Goal: Task Accomplishment & Management: Use online tool/utility

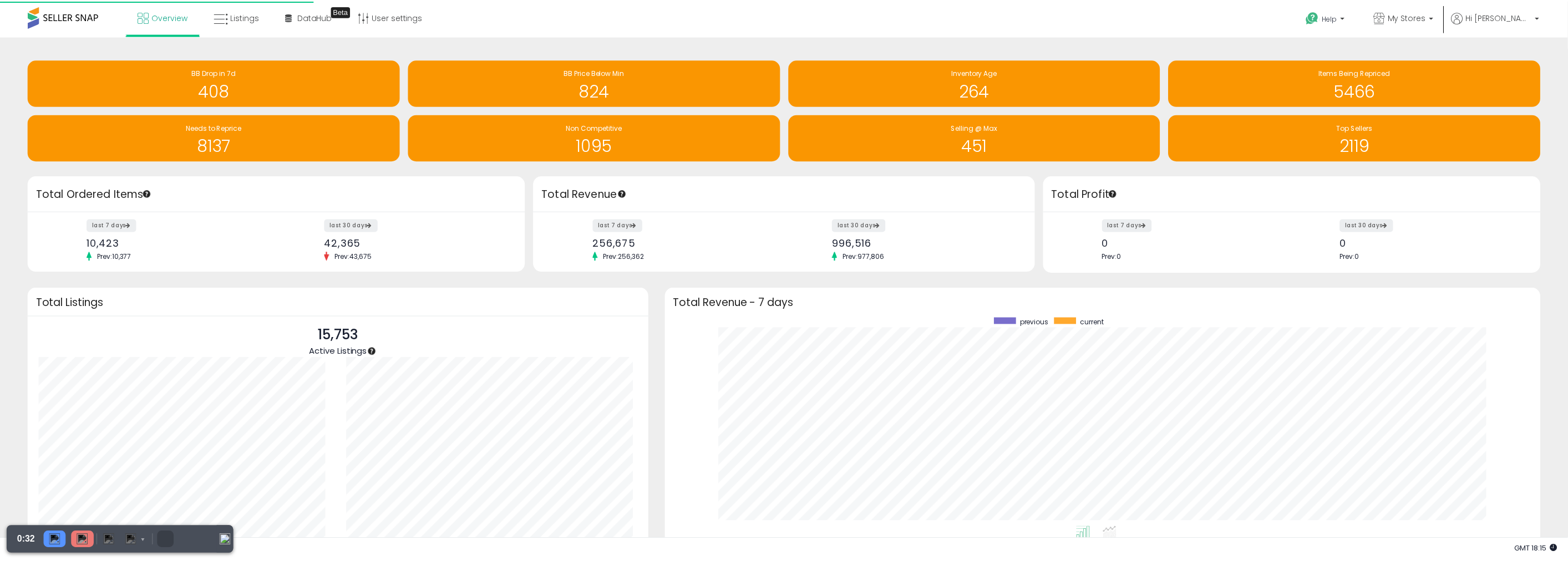
scroll to position [209, 853]
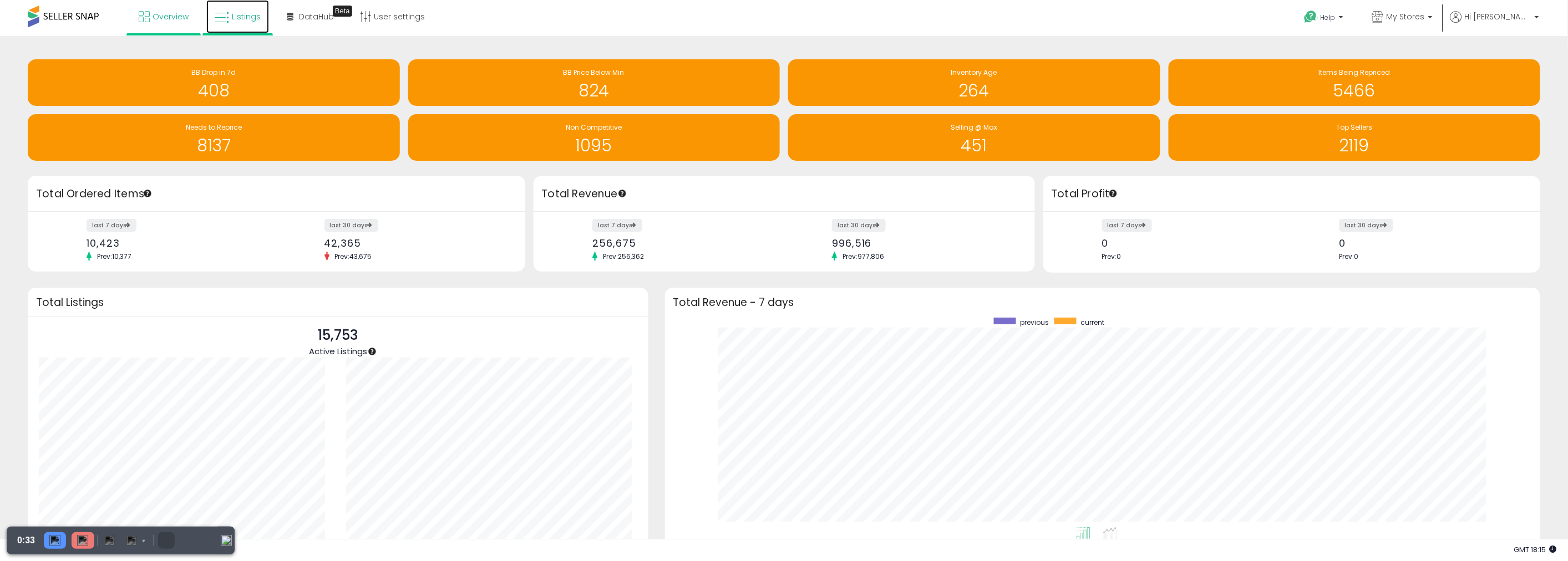
click at [251, 12] on span "Listings" at bounding box center [246, 17] width 29 height 12
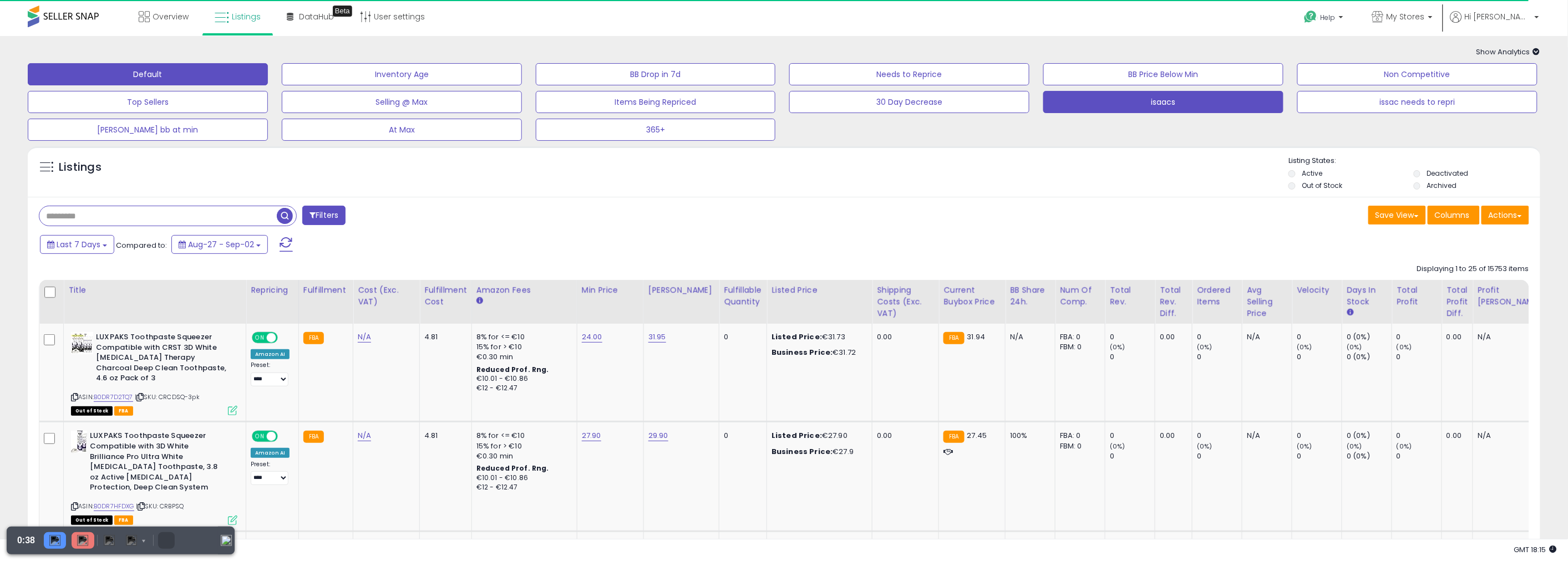
click at [1155, 107] on button "isaacs" at bounding box center [1163, 102] width 240 height 22
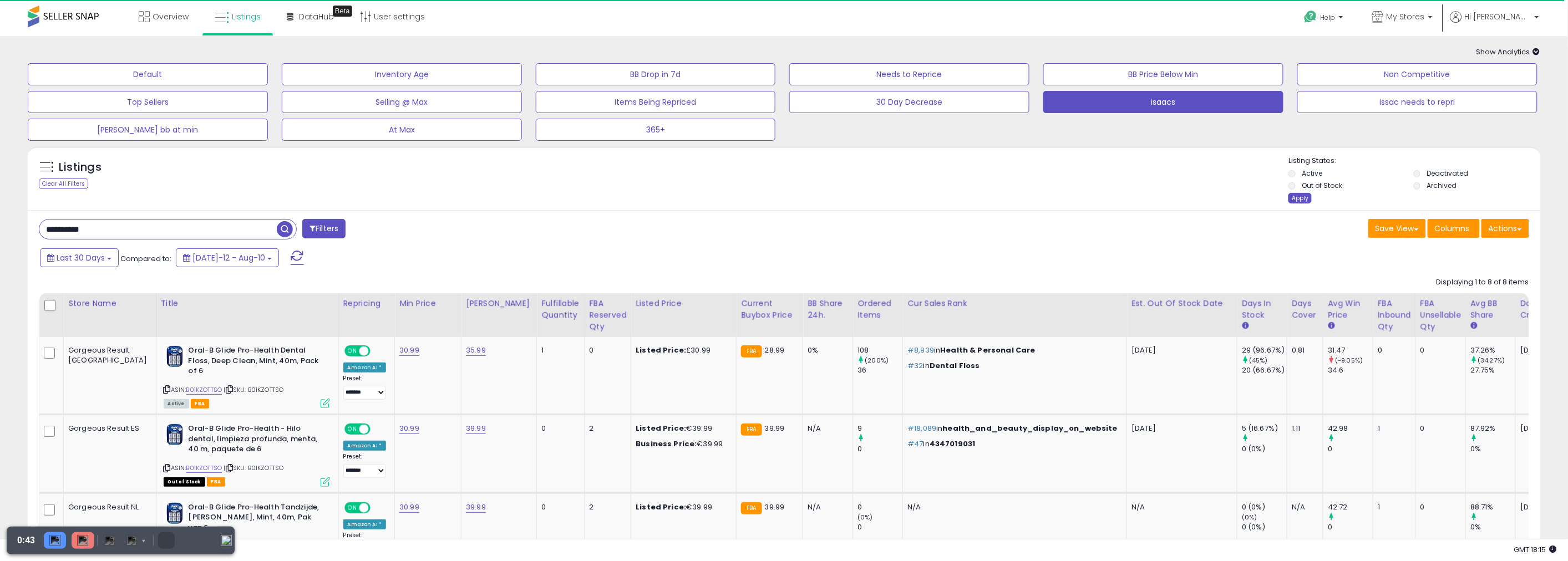
click at [1298, 198] on div "Apply" at bounding box center [1300, 198] width 23 height 11
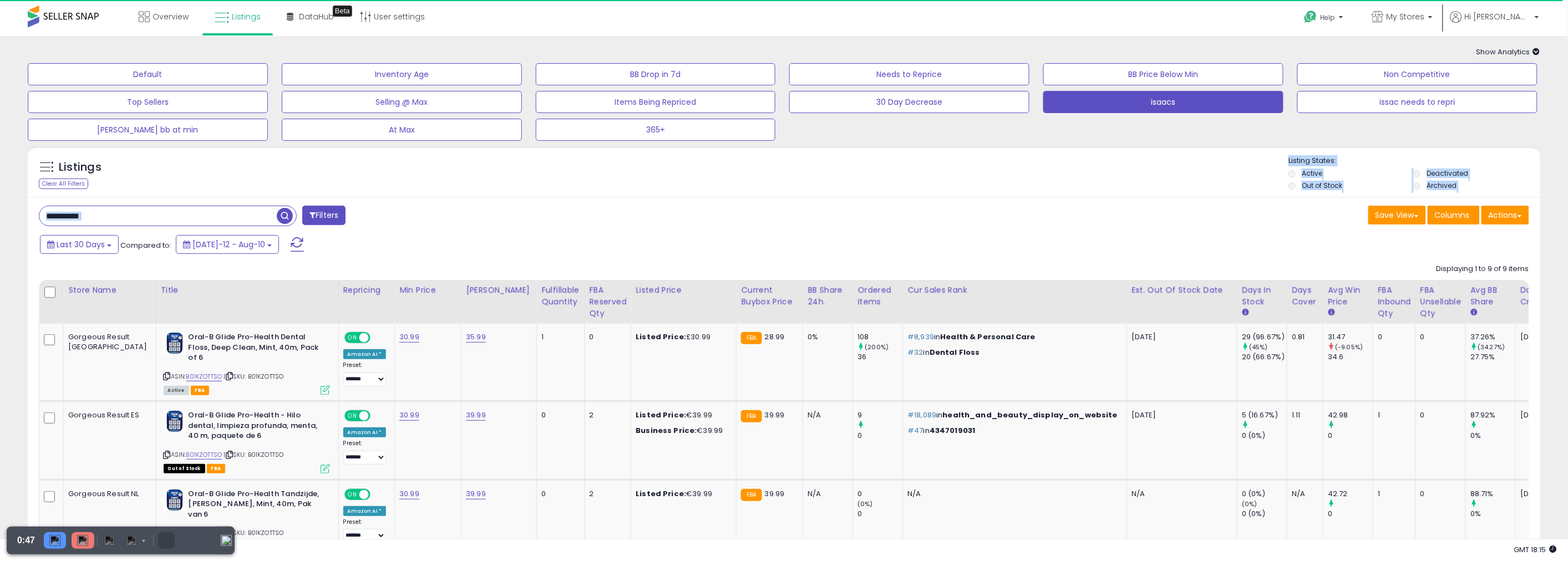
drag, startPoint x: 1157, startPoint y: 179, endPoint x: 1304, endPoint y: 224, distance: 153.7
click at [1305, 224] on div "Save View Save As New View Update Current View Columns Actions Import Export Vi…" at bounding box center [1161, 216] width 754 height 21
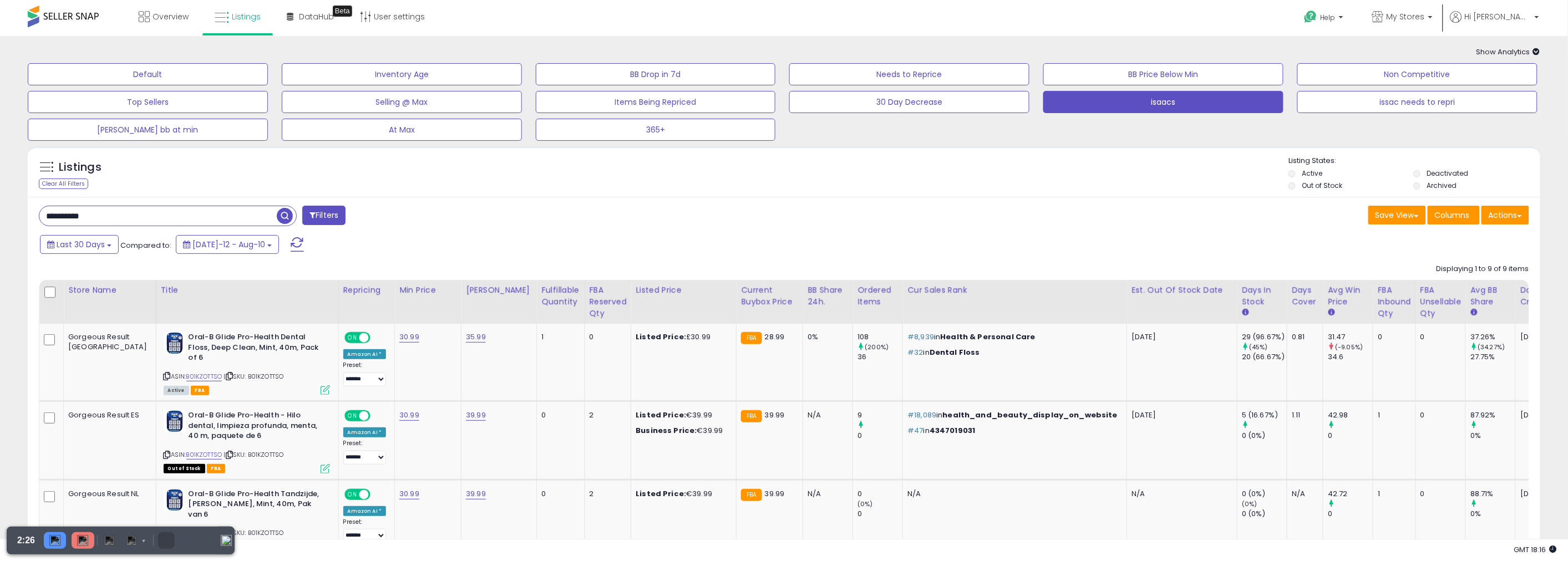
click at [203, 227] on div "**********" at bounding box center [167, 215] width 257 height 20
click at [195, 218] on input "**********" at bounding box center [163, 216] width 249 height 19
click at [195, 218] on input "**********" at bounding box center [231, 216] width 385 height 19
paste input "text"
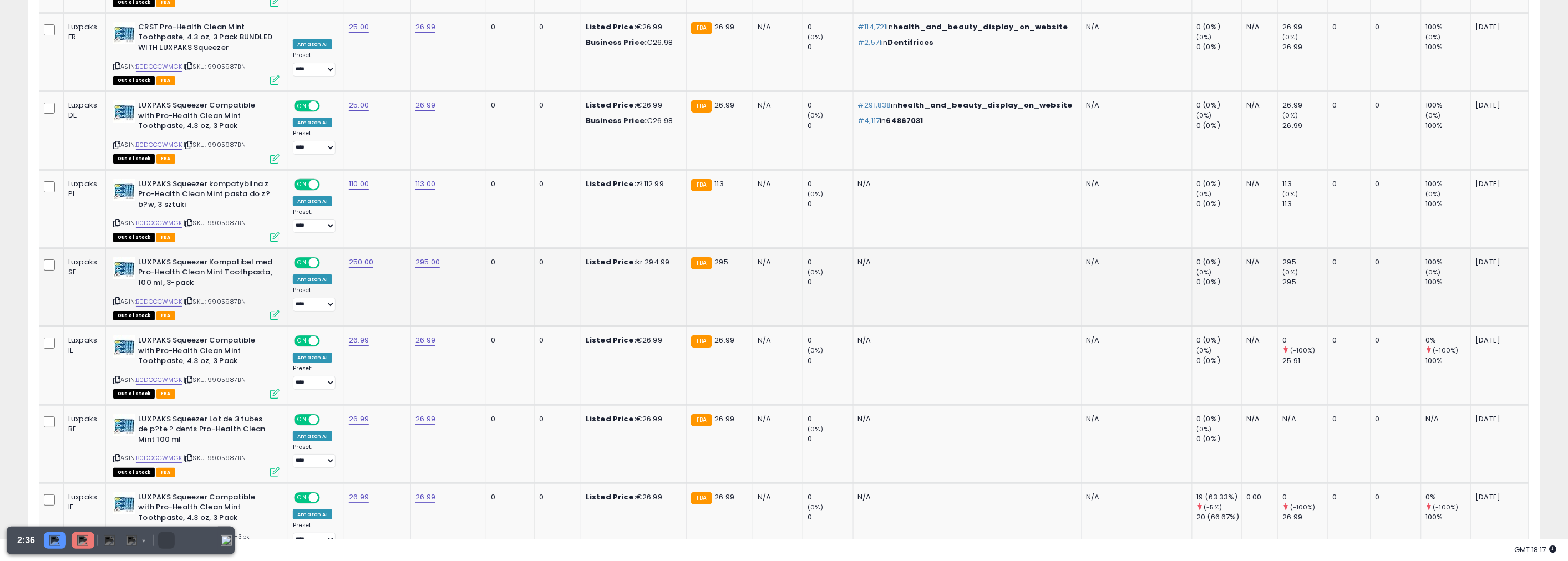
scroll to position [1893, 0]
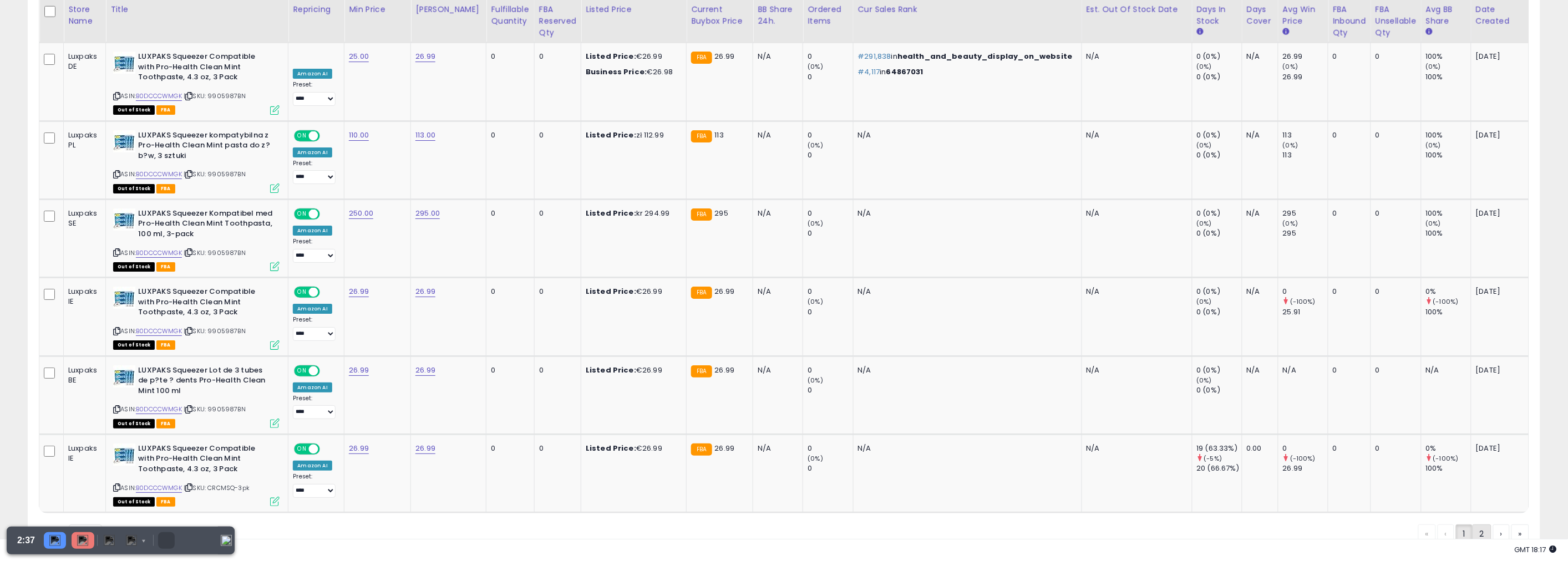
click at [1484, 525] on link "2" at bounding box center [1481, 534] width 19 height 19
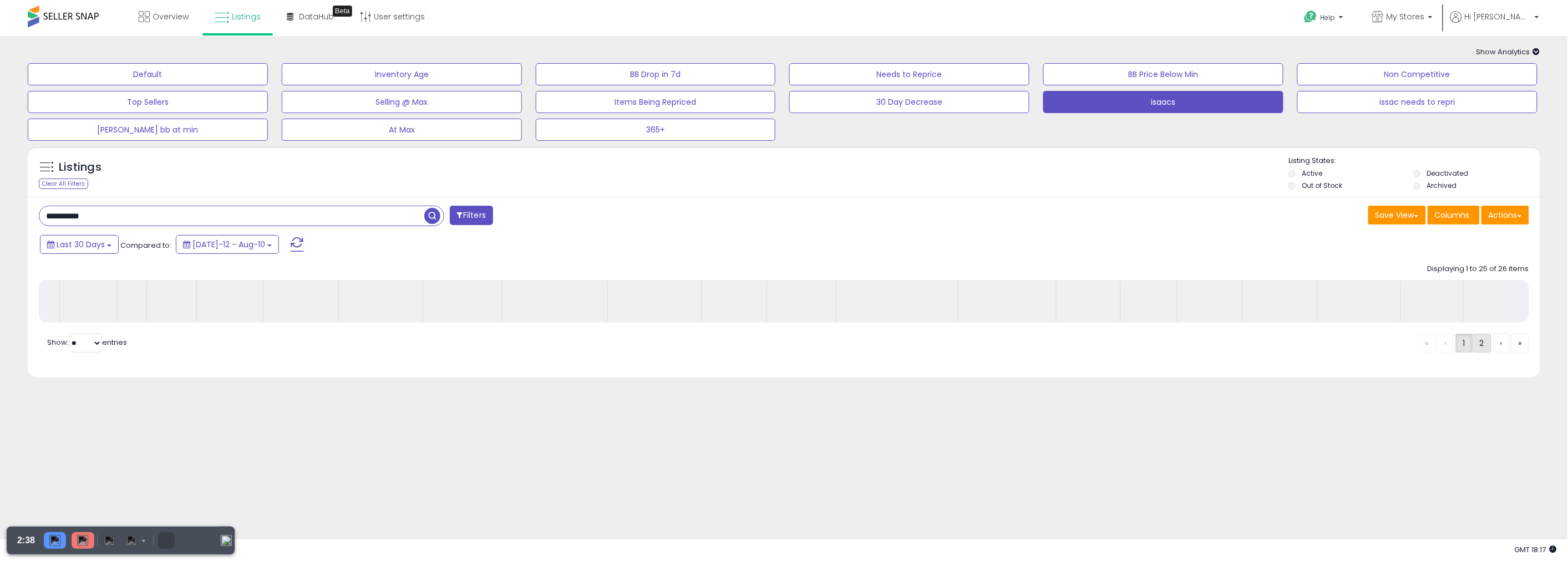
scroll to position [0, 0]
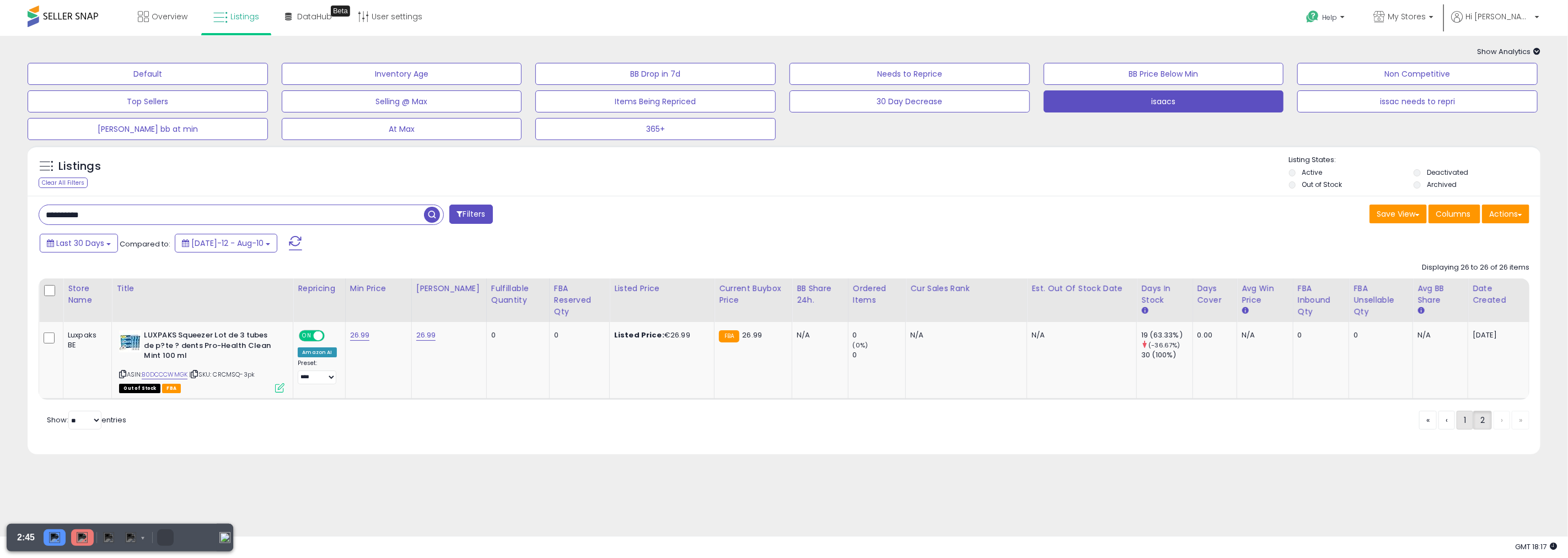
click at [1457, 418] on link "1" at bounding box center [1465, 420] width 17 height 18
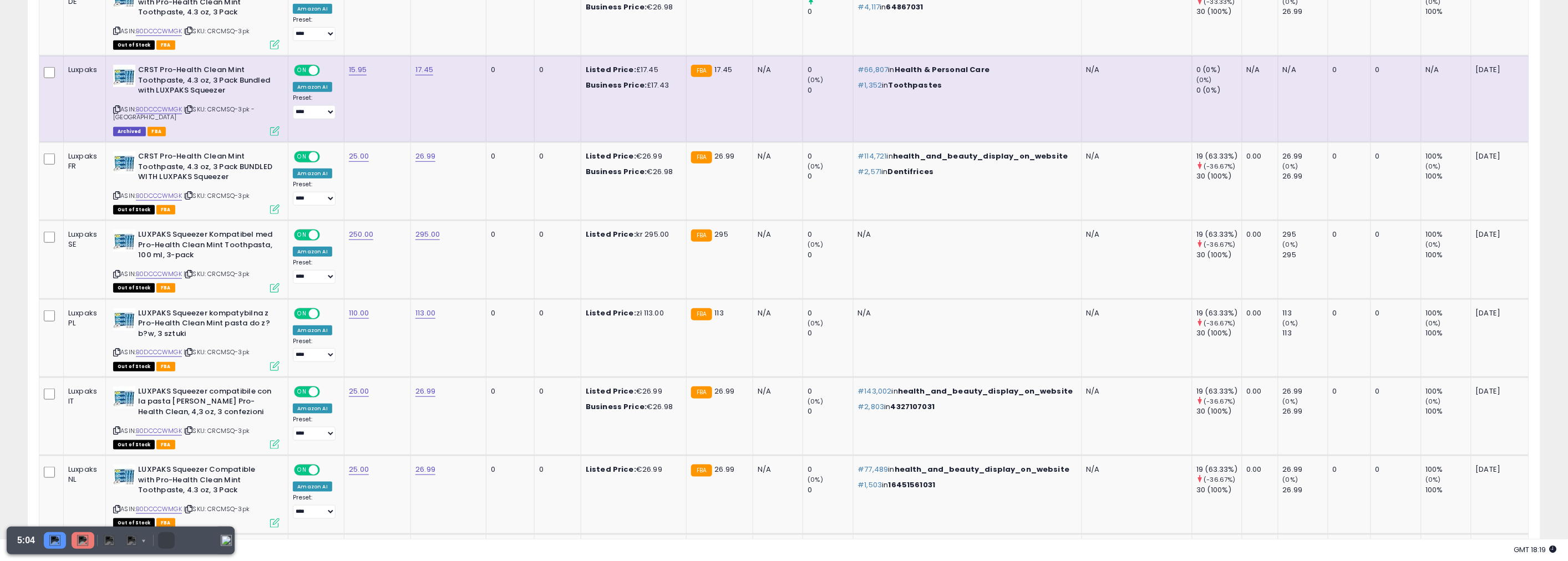
scroll to position [106, 0]
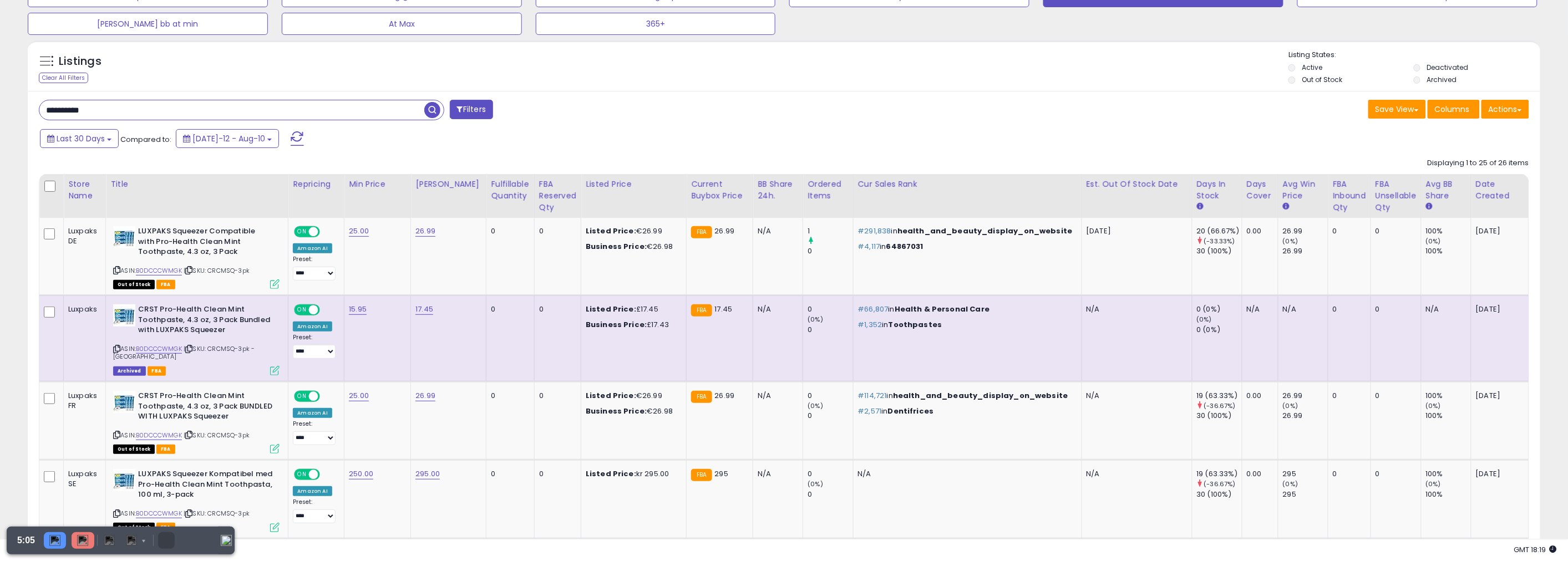
click at [382, 117] on input "**********" at bounding box center [231, 110] width 385 height 19
click at [382, 111] on input "**********" at bounding box center [231, 110] width 385 height 19
paste input "text"
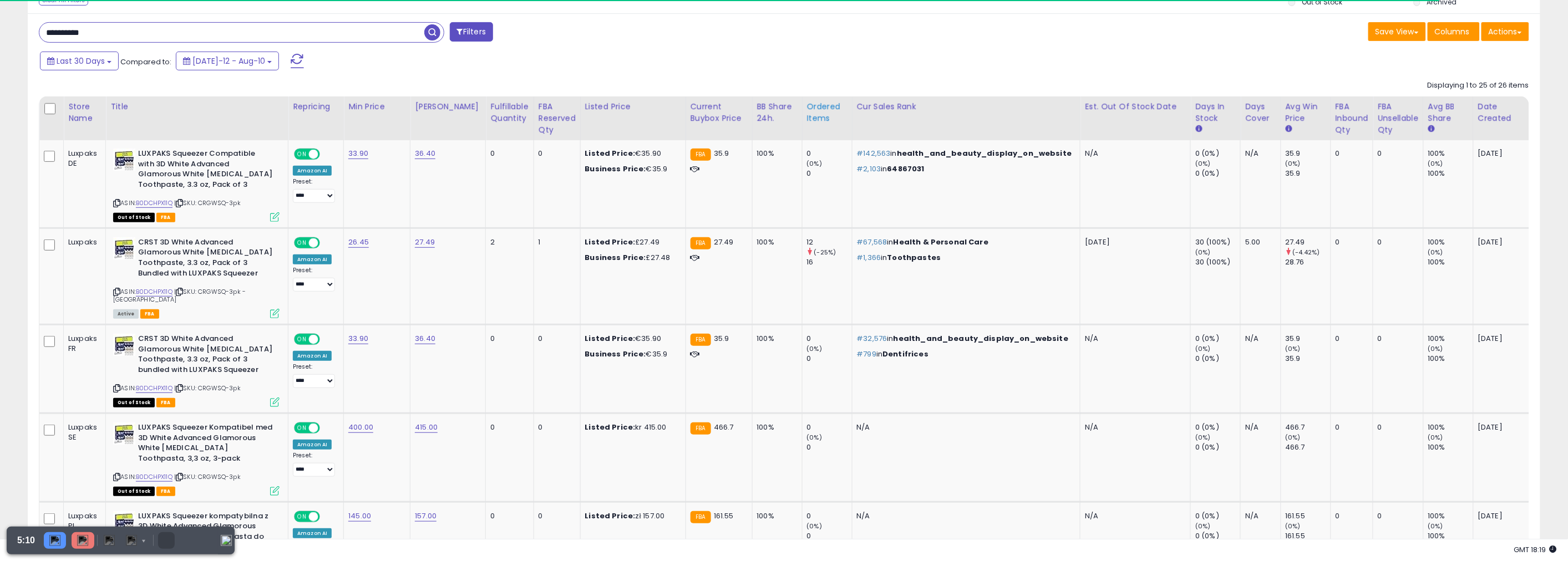
scroll to position [185, 0]
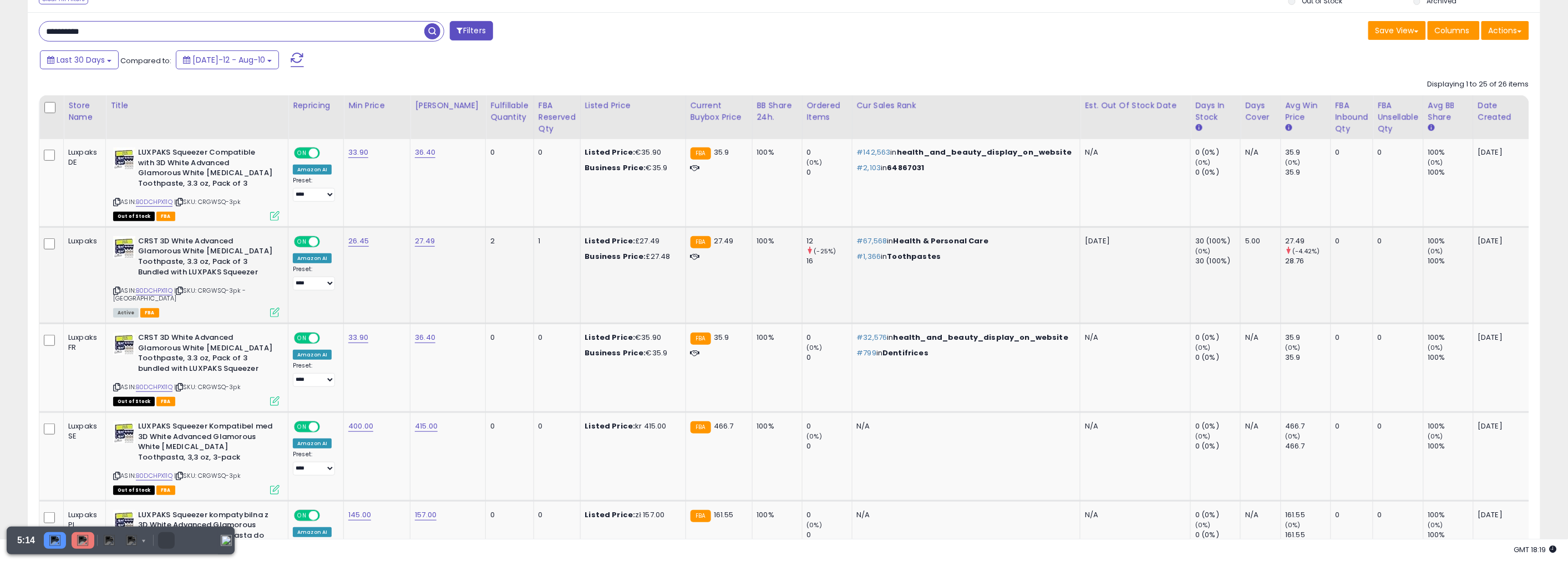
click at [83, 242] on div "Luxpaks" at bounding box center [82, 241] width 29 height 10
click at [787, 67] on div "Last 30 Days Compared to: Jul-12 - Aug-10" at bounding box center [596, 61] width 1118 height 25
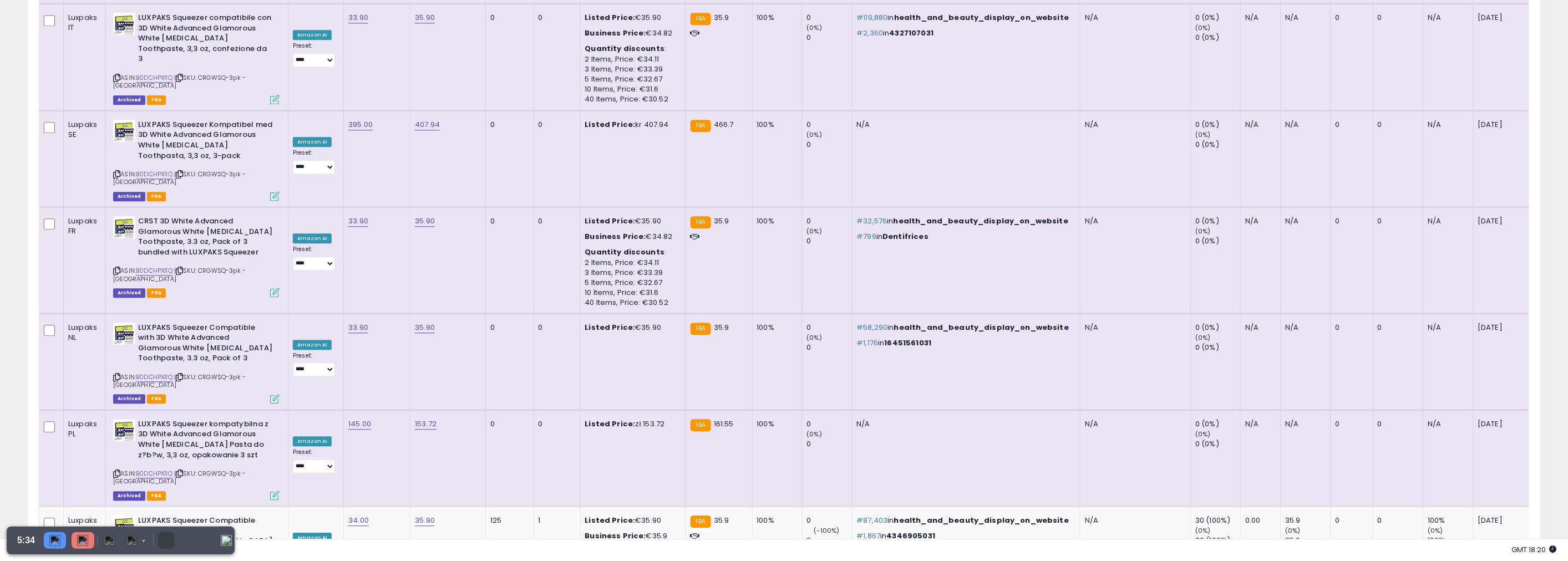
scroll to position [2136, 0]
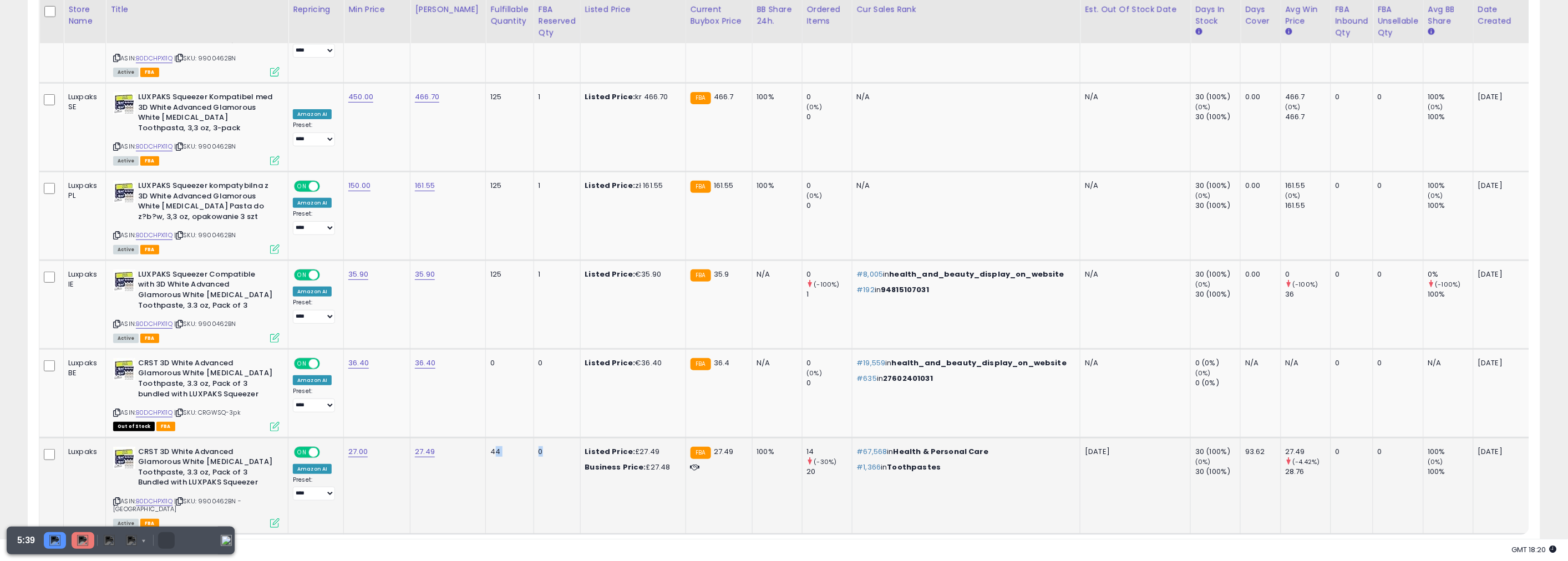
drag, startPoint x: 488, startPoint y: 392, endPoint x: 542, endPoint y: 392, distance: 54.0
click at [542, 437] on tr "Luxpaks CRST 3D White Advanced Glamorous White Teeth Whitening Toothpaste, 3.3 …" at bounding box center [785, 485] width 1492 height 96
click at [529, 437] on td "44" at bounding box center [510, 485] width 48 height 96
drag, startPoint x: 1170, startPoint y: 386, endPoint x: 1184, endPoint y: 390, distance: 14.6
click at [1184, 437] on tr "Luxpaks CRST 3D White Advanced Glamorous White Teeth Whitening Toothpaste, 3.3 …" at bounding box center [785, 485] width 1492 height 96
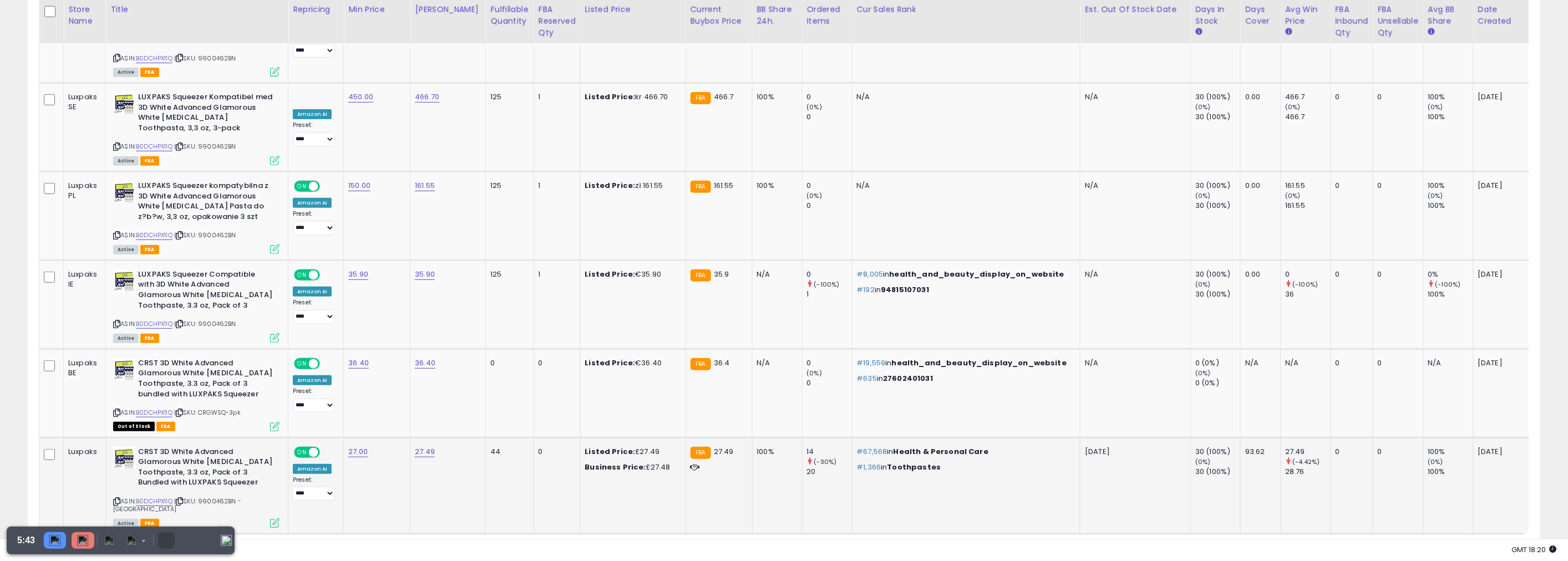
drag, startPoint x: 1172, startPoint y: 406, endPoint x: 1185, endPoint y: 408, distance: 13.2
click at [1195, 467] on div "30 (100%)" at bounding box center [1217, 472] width 45 height 10
drag, startPoint x: 1185, startPoint y: 408, endPoint x: 1157, endPoint y: 399, distance: 29.4
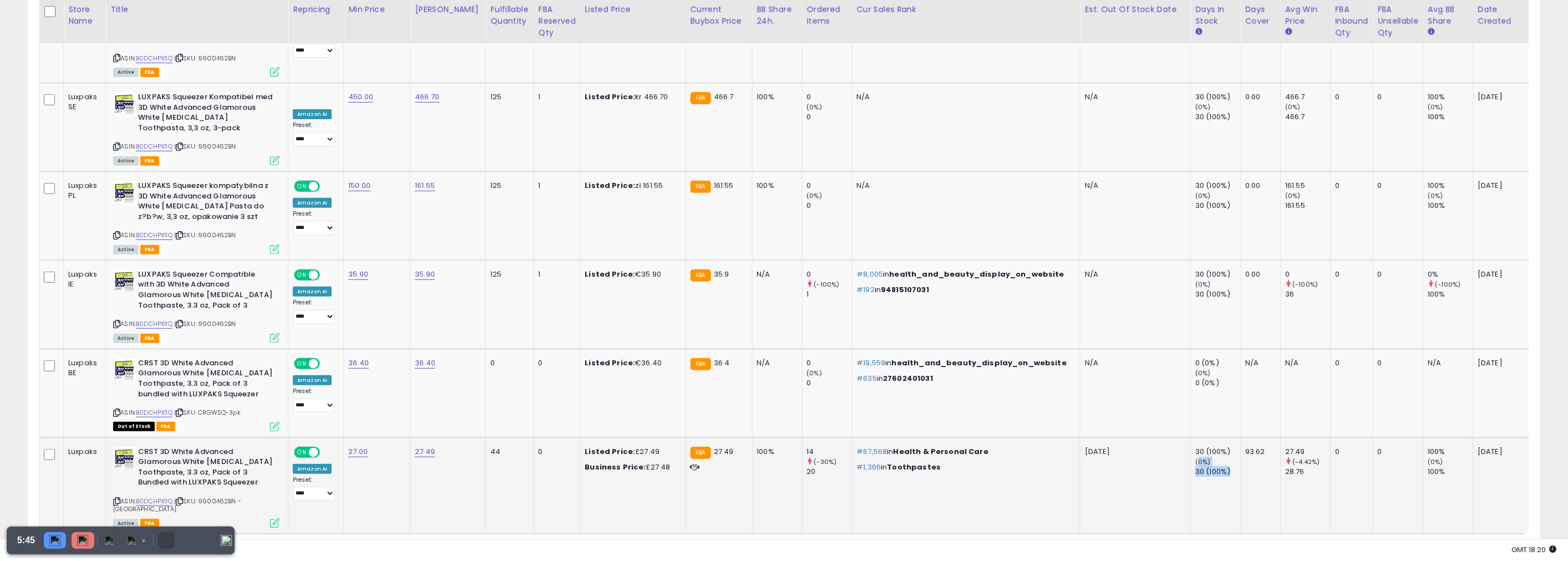
click at [1190, 437] on td "30 (100%) (0%) 30 (100%)" at bounding box center [1215, 485] width 50 height 96
click at [1113, 437] on td "2025-12-14" at bounding box center [1135, 485] width 111 height 96
drag, startPoint x: 402, startPoint y: 304, endPoint x: 437, endPoint y: 304, distance: 35.0
click at [437, 349] on tr "Luxpaks BE CRST 3D White Advanced Glamorous White Teeth Whitening Toothpaste, 3…" at bounding box center [785, 393] width 1492 height 88
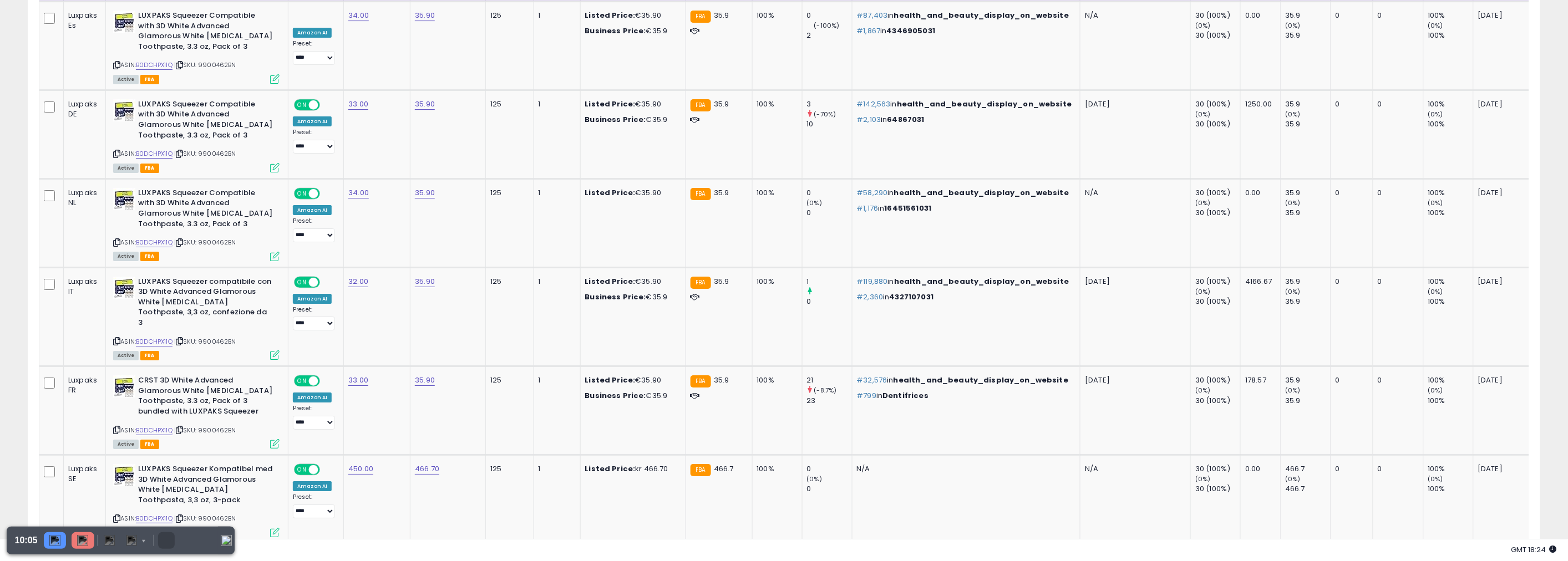
scroll to position [1705, 0]
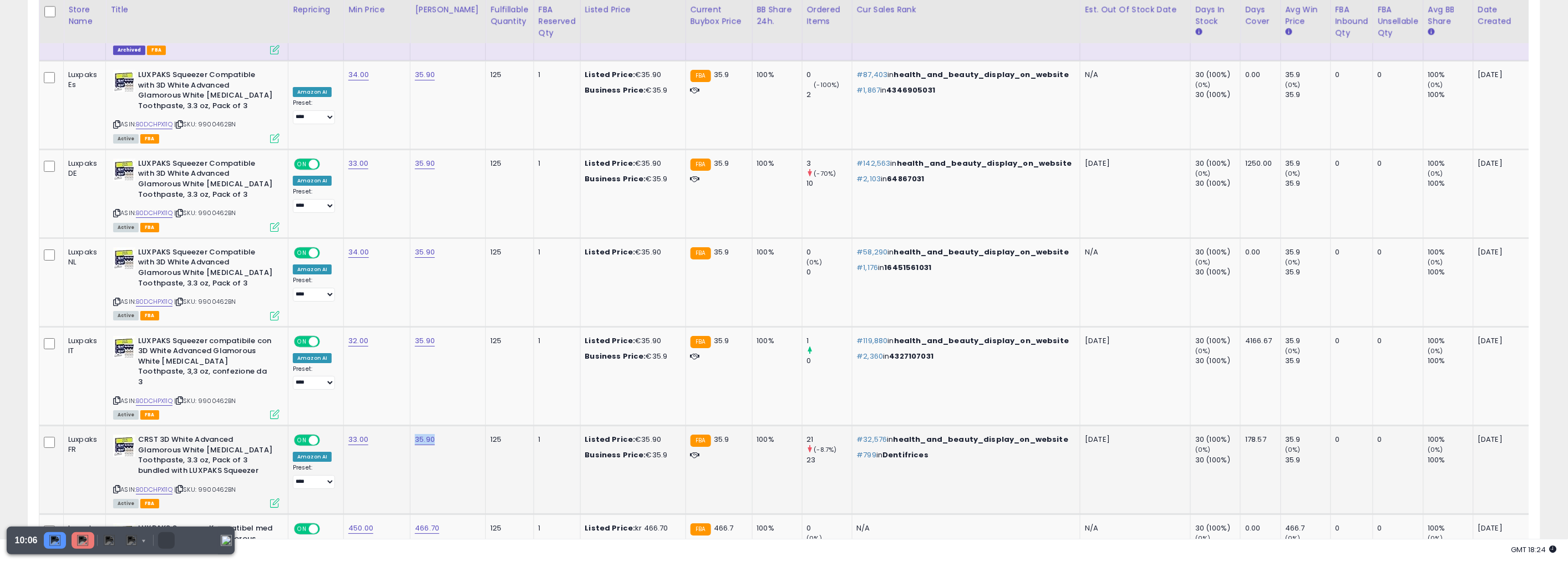
drag, startPoint x: 448, startPoint y: 381, endPoint x: 402, endPoint y: 375, distance: 46.4
click at [402, 426] on tr "Luxpaks FR CRST 3D White Advanced Glamorous White Teeth Whitening Toothpaste, 3…" at bounding box center [785, 470] width 1492 height 88
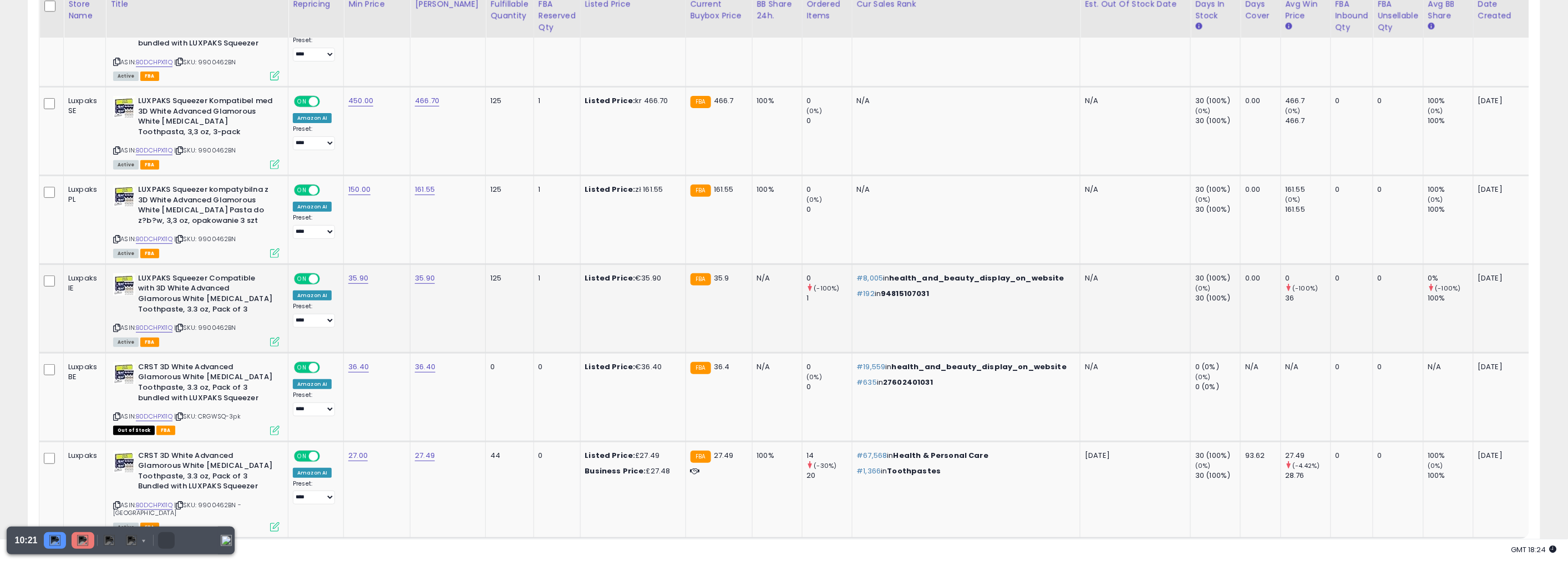
scroll to position [2136, 0]
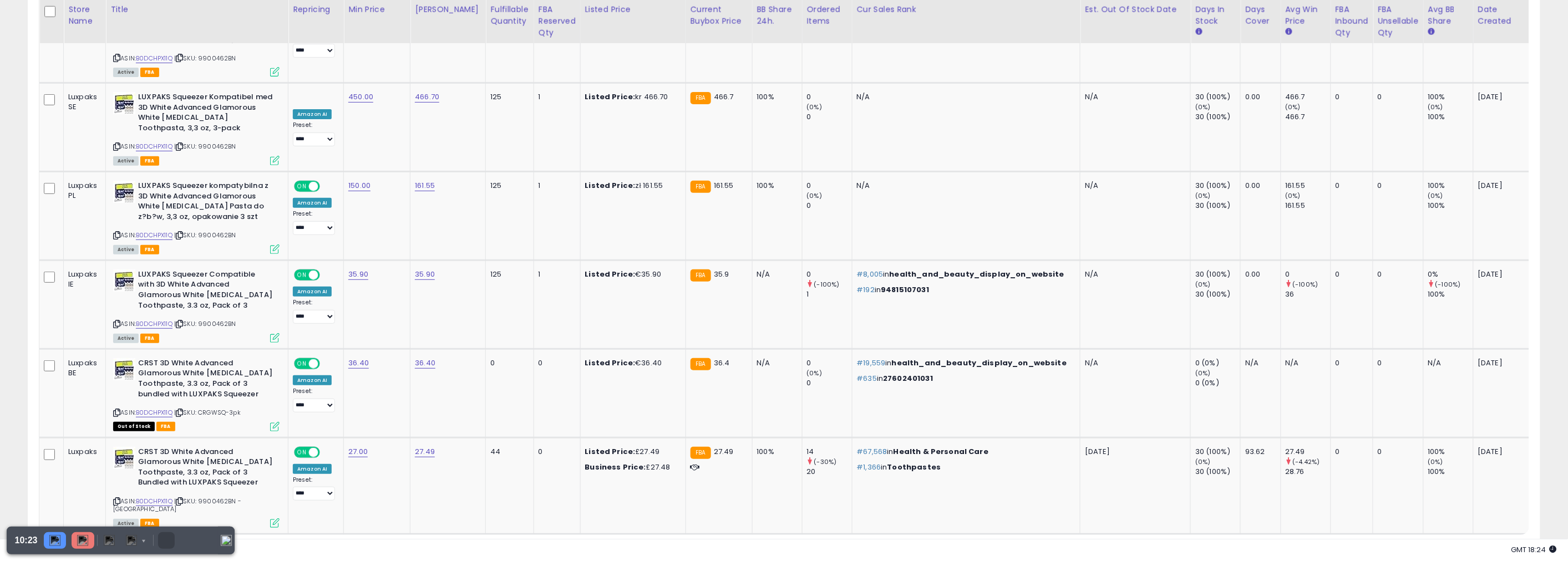
click at [1484, 546] on link "2" at bounding box center [1481, 555] width 19 height 19
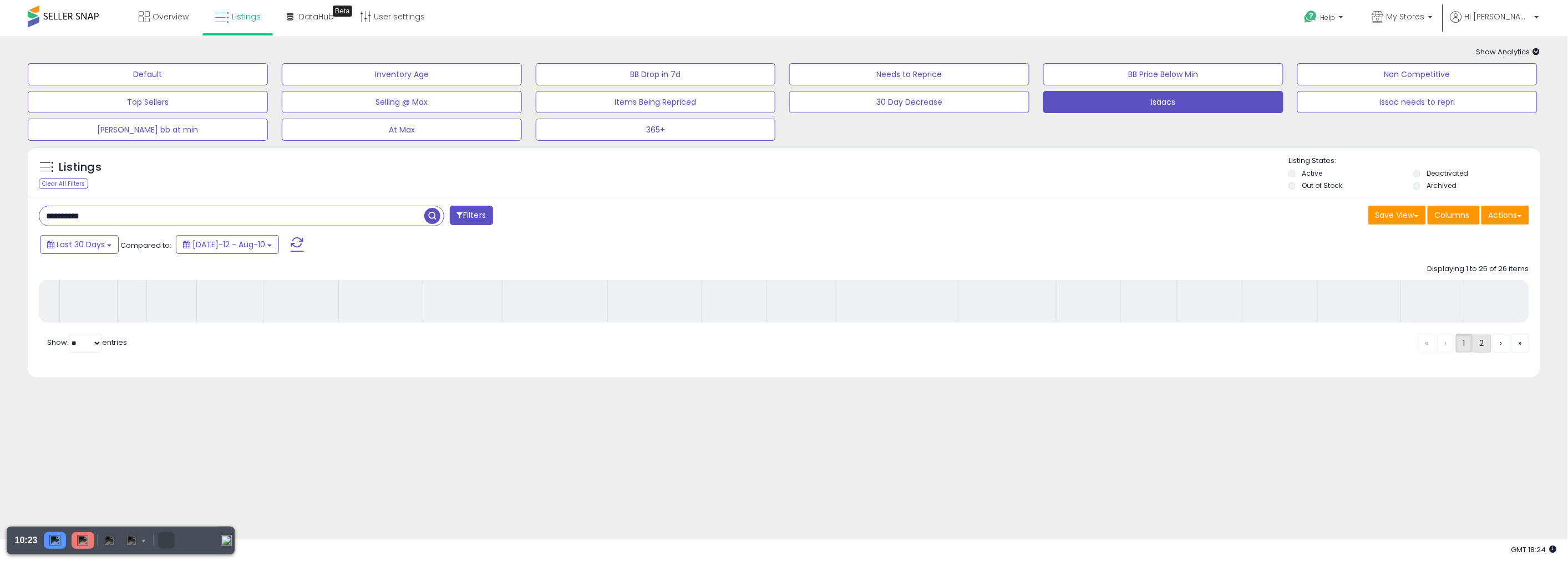
scroll to position [0, 0]
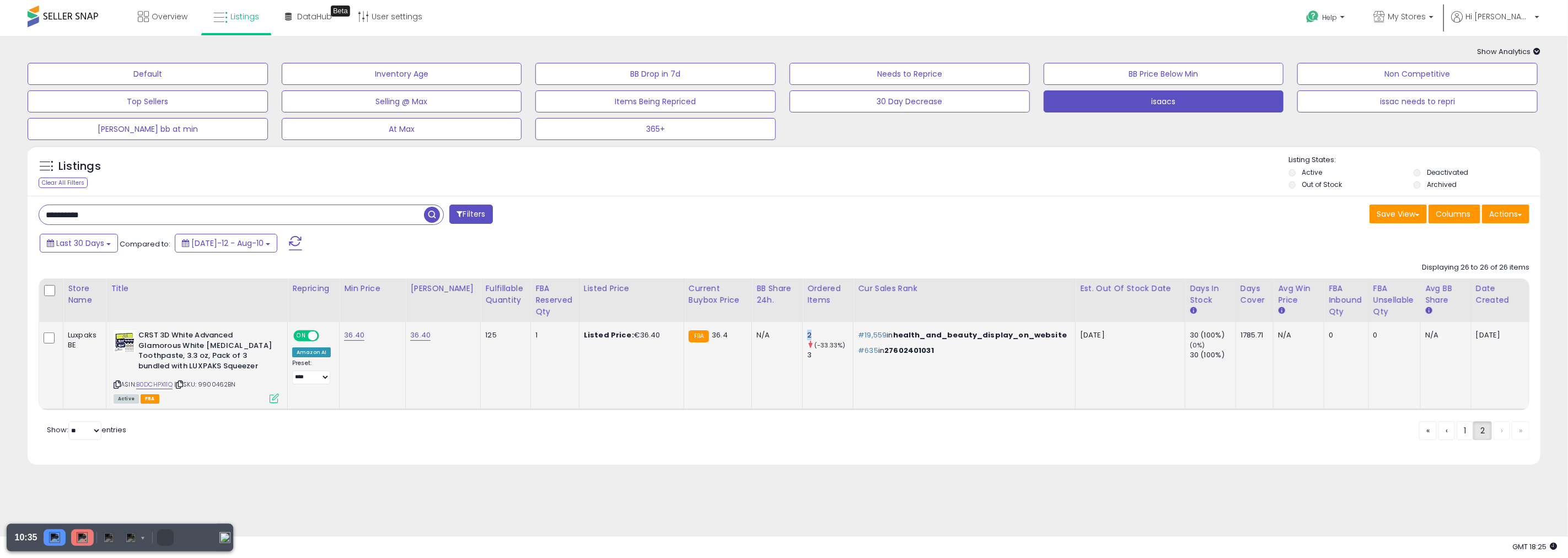
drag, startPoint x: 828, startPoint y: 334, endPoint x: 812, endPoint y: 336, distance: 16.1
click at [812, 336] on tr "Luxpaks BE CRST 3D White Advanced Glamorous White Teeth Whitening Toothpaste, 3…" at bounding box center [784, 365] width 1491 height 87
drag, startPoint x: 1467, startPoint y: 434, endPoint x: 1357, endPoint y: 35, distance: 413.9
click at [1467, 434] on link "1" at bounding box center [1465, 430] width 17 height 18
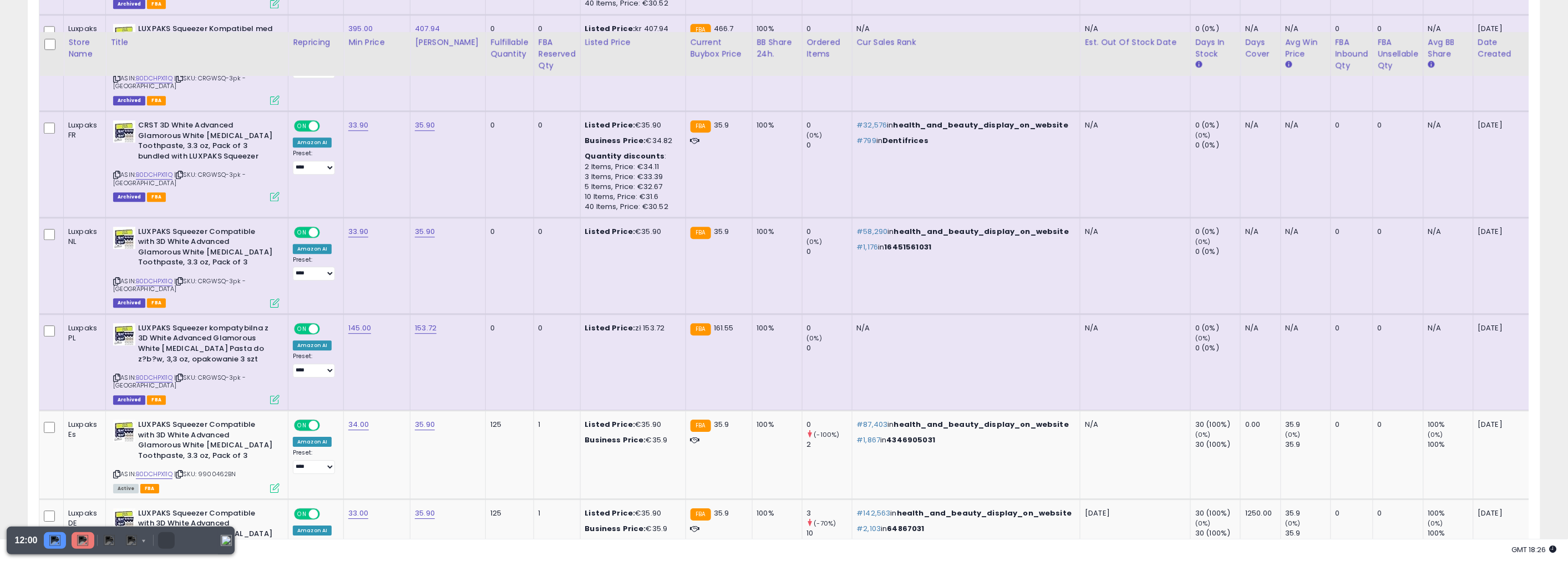
scroll to position [1602, 0]
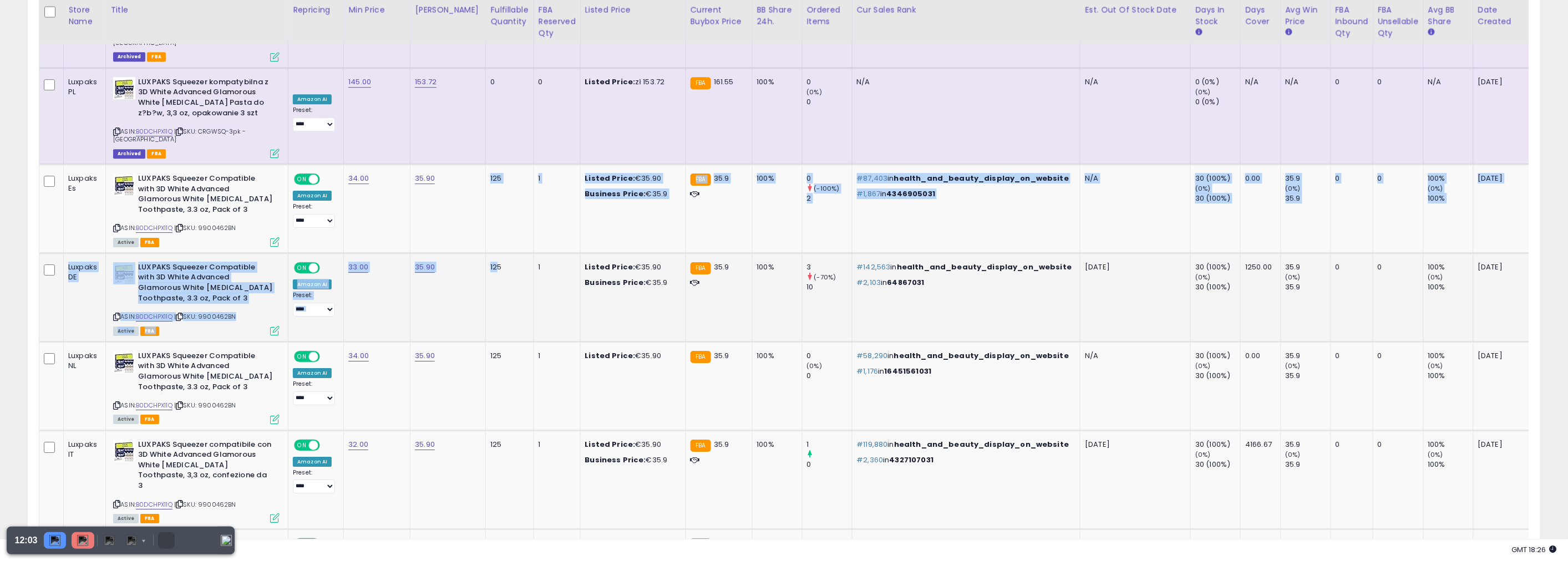
drag, startPoint x: 479, startPoint y: 130, endPoint x: 491, endPoint y: 270, distance: 140.5
click at [491, 270] on td "125" at bounding box center [510, 297] width 48 height 88
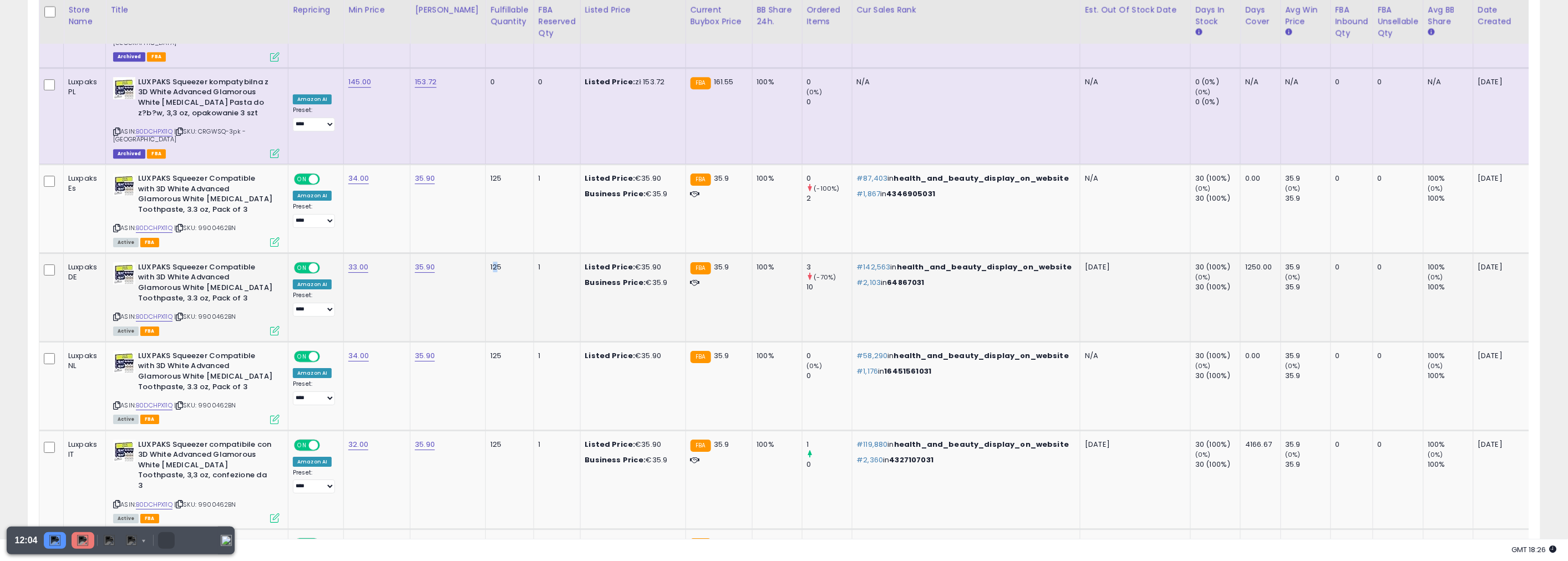
drag, startPoint x: 489, startPoint y: 242, endPoint x: 487, endPoint y: 210, distance: 32.1
click at [487, 253] on td "125" at bounding box center [510, 297] width 48 height 88
click at [488, 253] on td "125" at bounding box center [510, 297] width 48 height 88
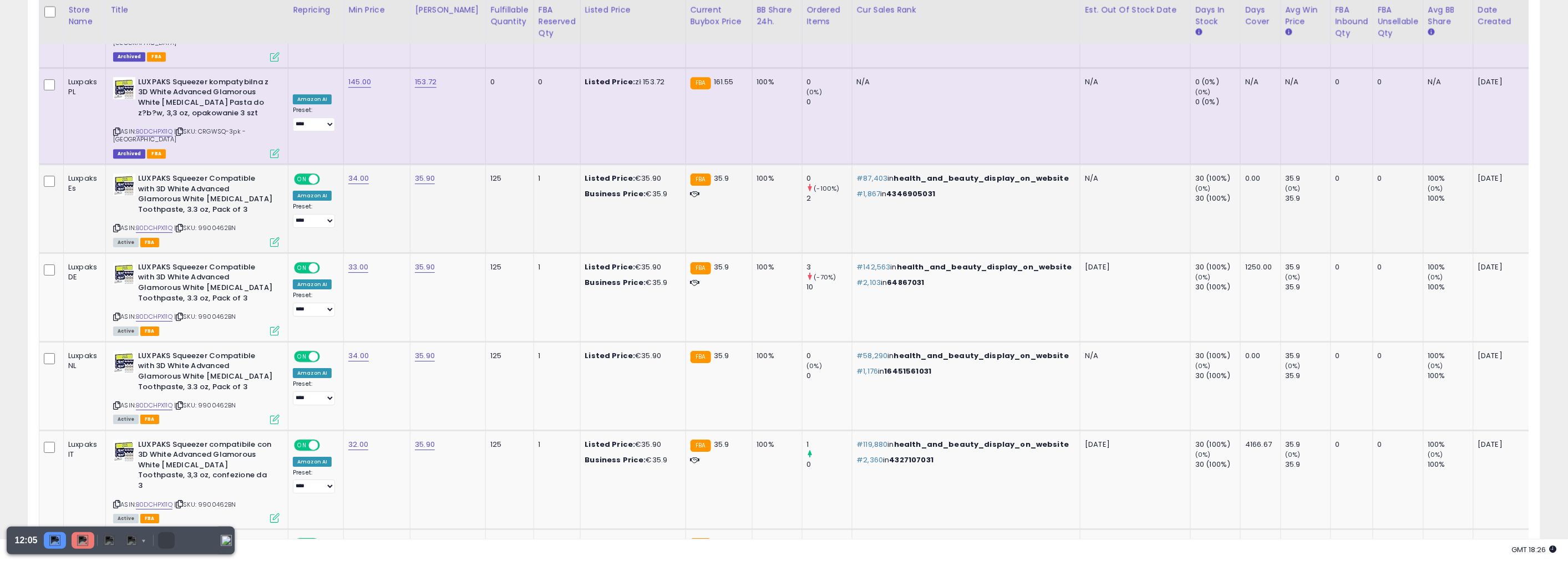
click at [490, 173] on div "125" at bounding box center [507, 178] width 35 height 10
click at [486, 164] on td "125" at bounding box center [510, 208] width 48 height 88
click at [486, 253] on td "125" at bounding box center [510, 297] width 48 height 88
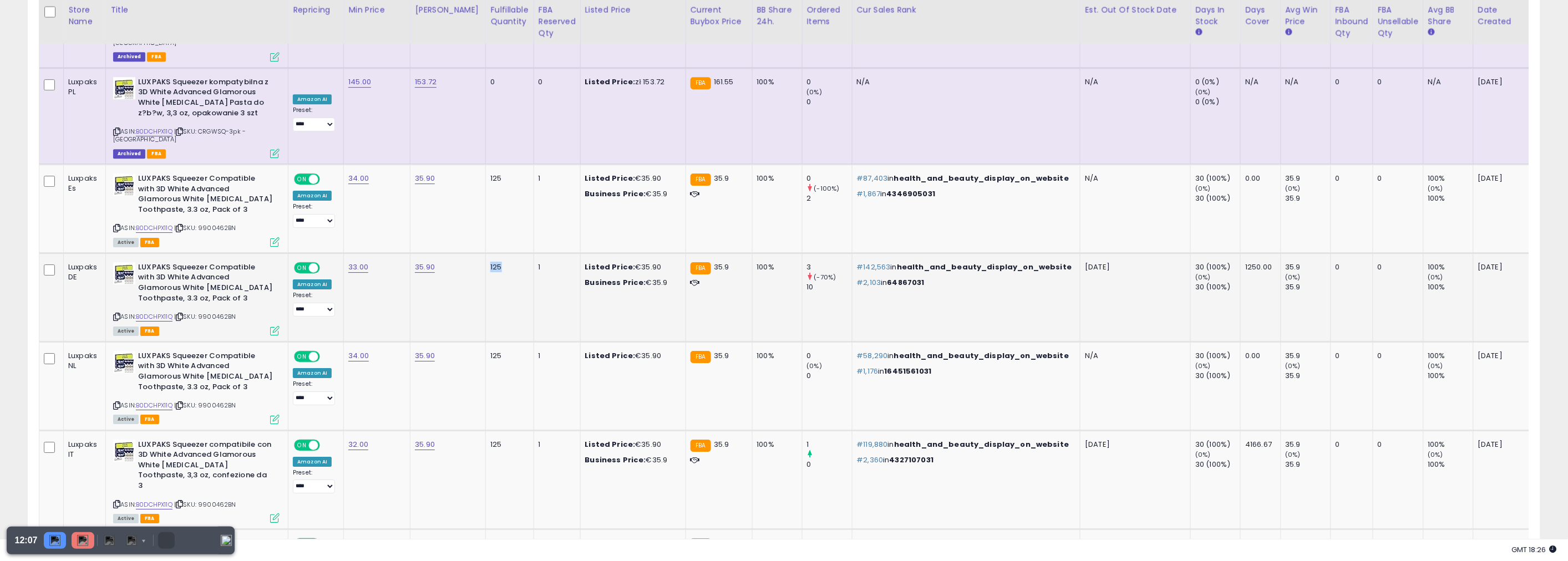
click at [486, 253] on td "125" at bounding box center [510, 297] width 48 height 88
click at [497, 262] on div "125" at bounding box center [507, 266] width 35 height 10
click at [494, 262] on div "125" at bounding box center [507, 266] width 35 height 10
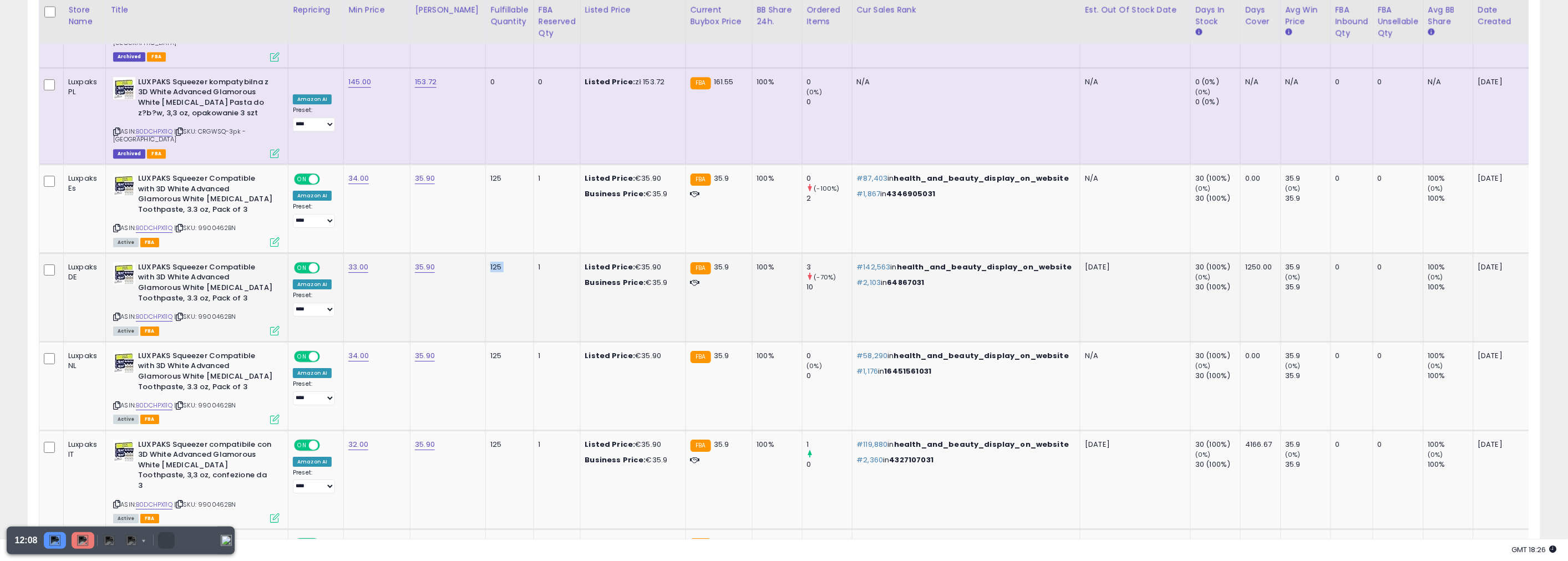
click at [494, 262] on div "125" at bounding box center [507, 266] width 35 height 10
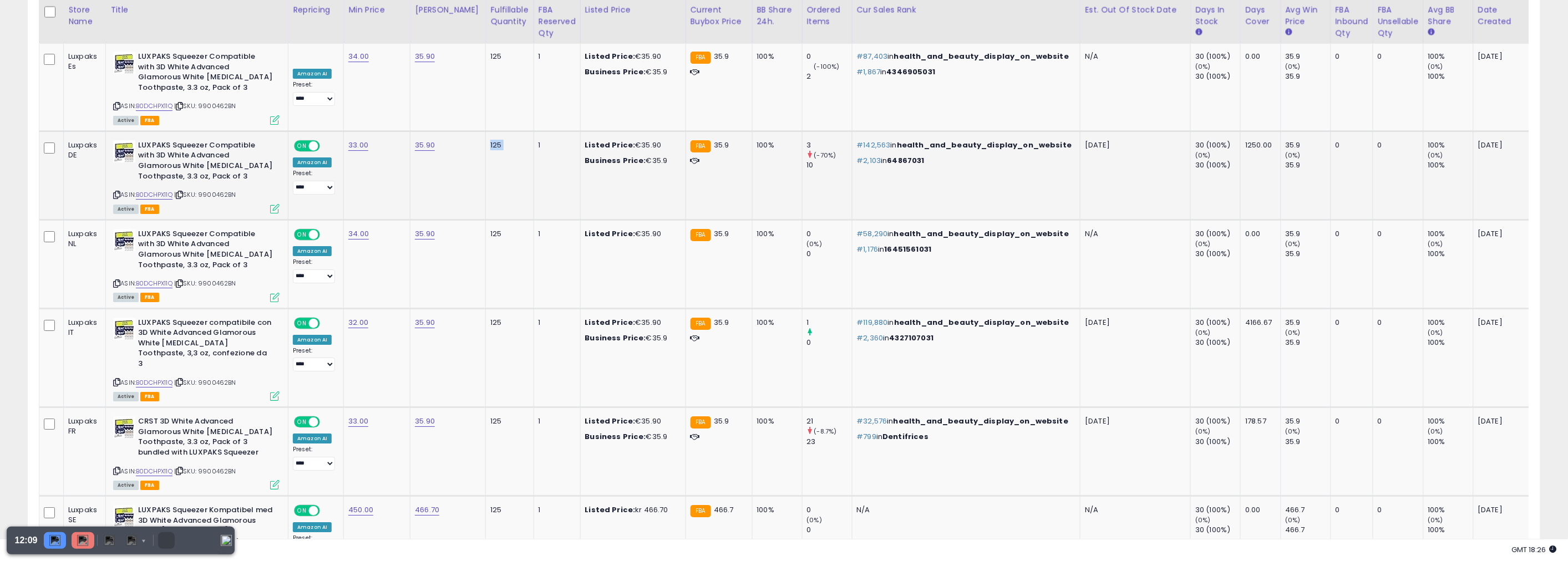
scroll to position [1725, 0]
click at [490, 415] on div "125" at bounding box center [507, 419] width 35 height 10
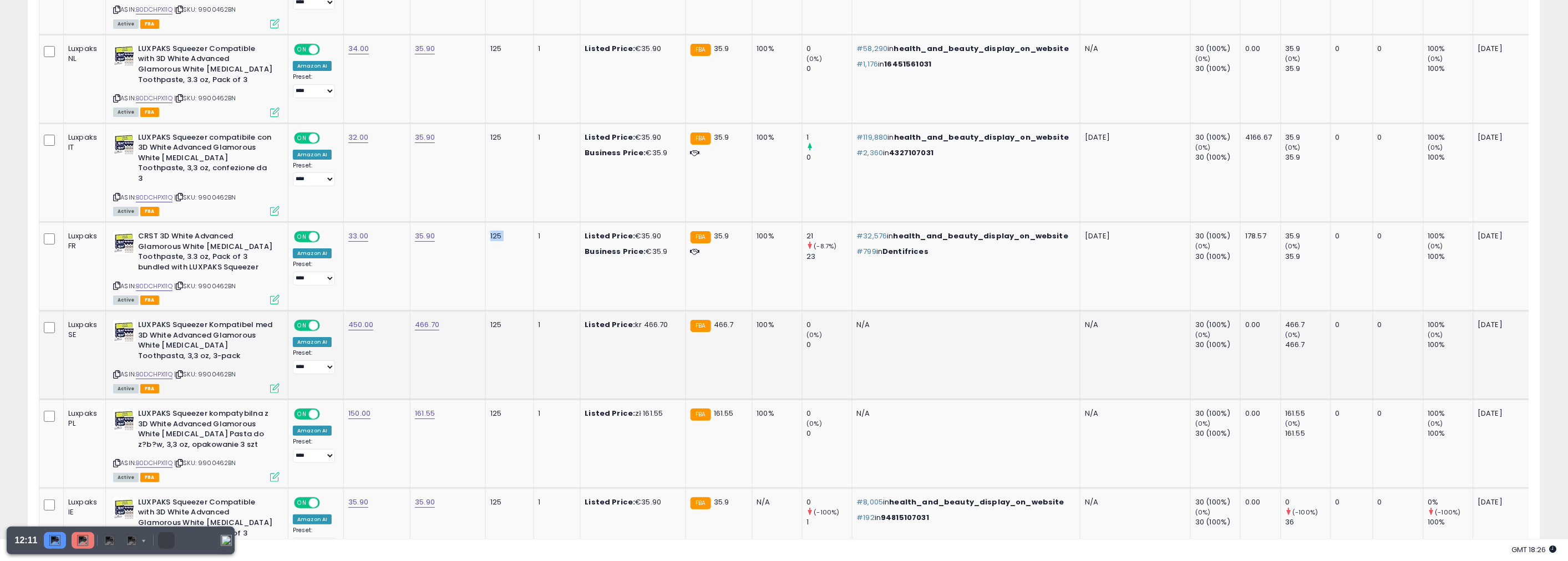
scroll to position [1910, 0]
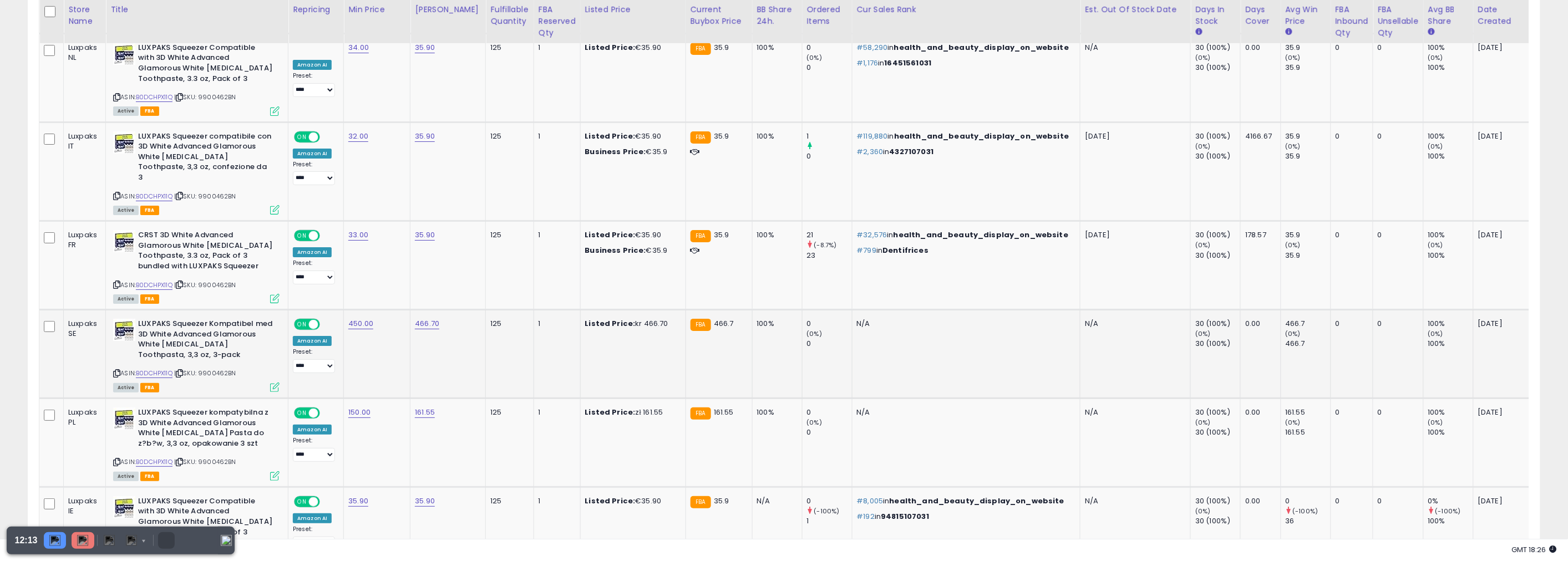
click at [490, 319] on div "125" at bounding box center [507, 323] width 35 height 10
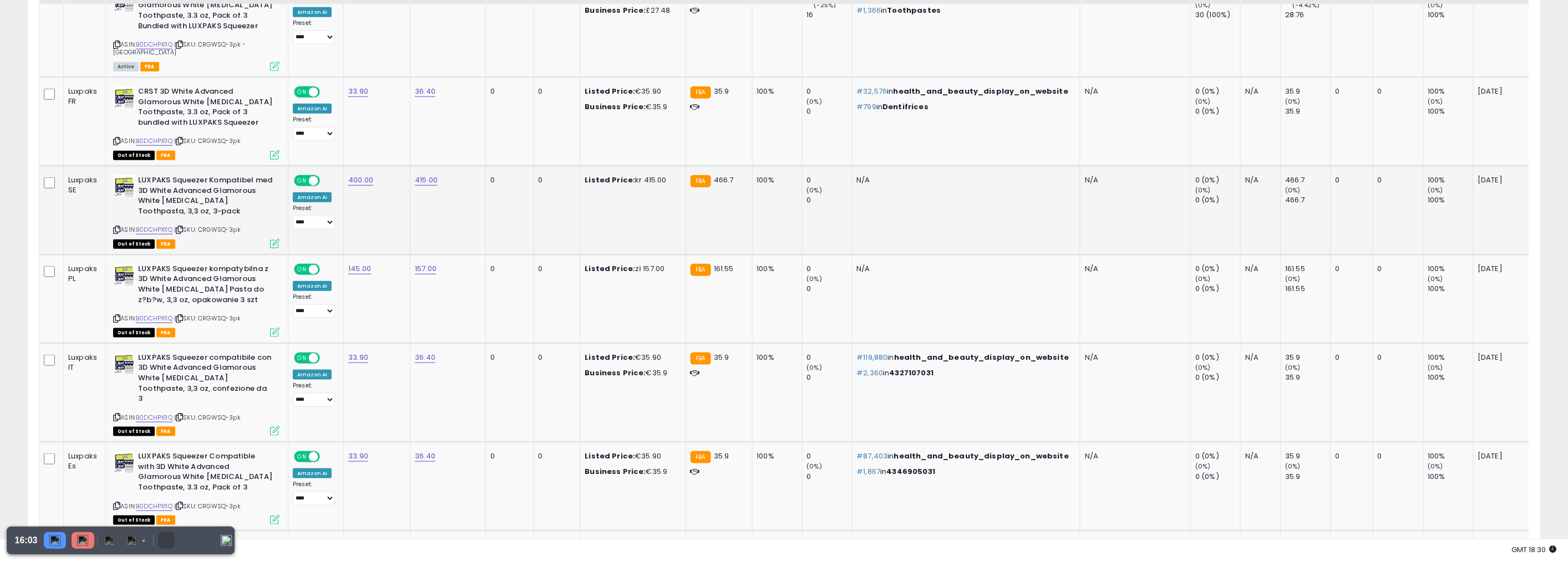
scroll to position [0, 0]
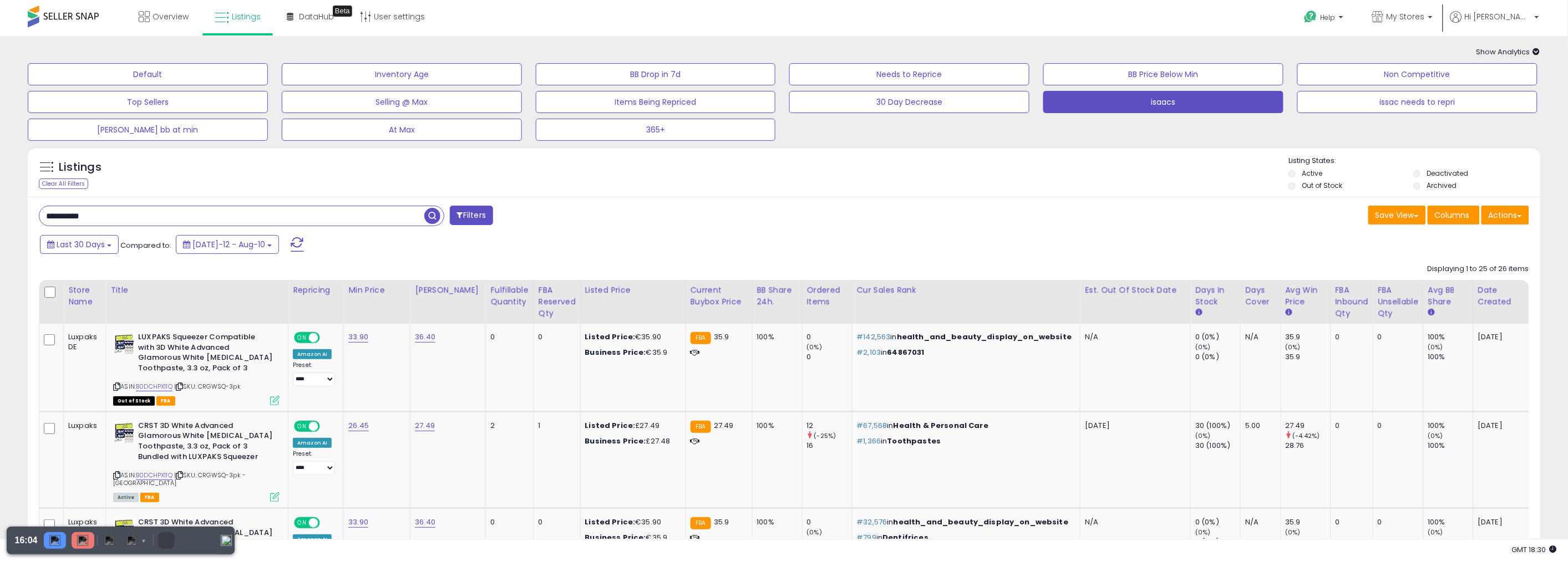
click at [388, 215] on input "**********" at bounding box center [231, 216] width 385 height 19
click at [388, 214] on input "**********" at bounding box center [231, 216] width 385 height 19
paste input "text"
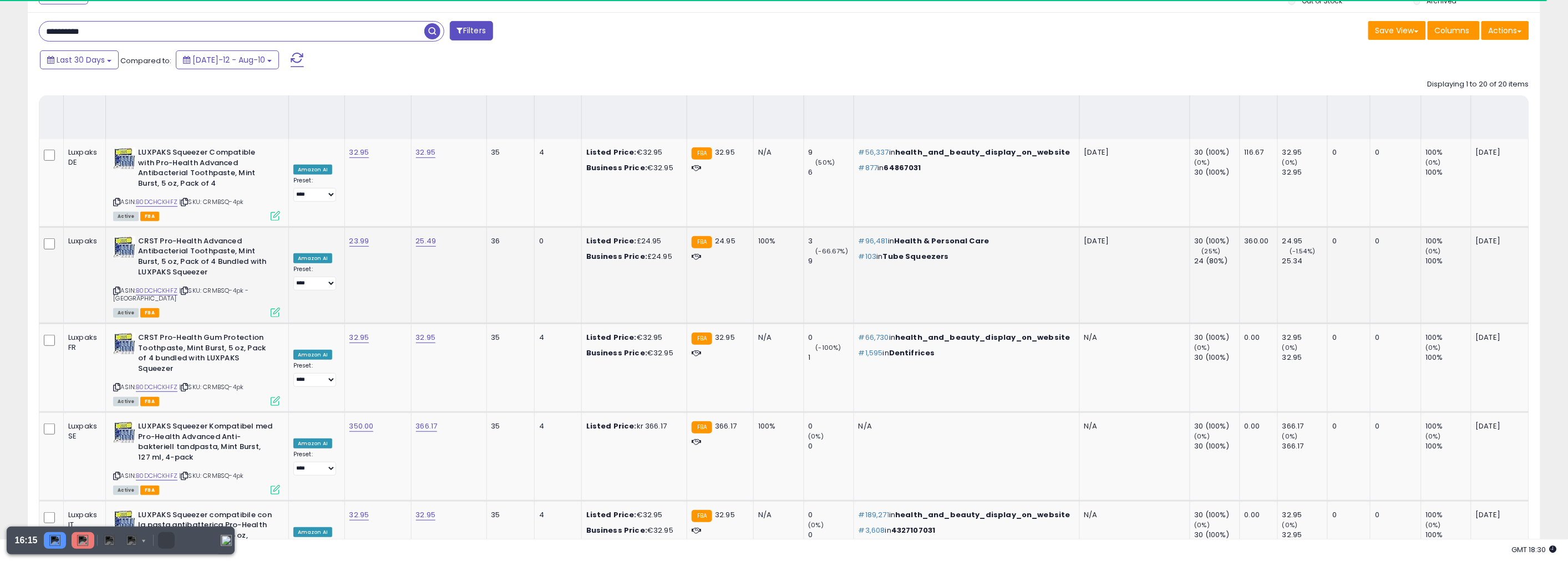
scroll to position [1233, 0]
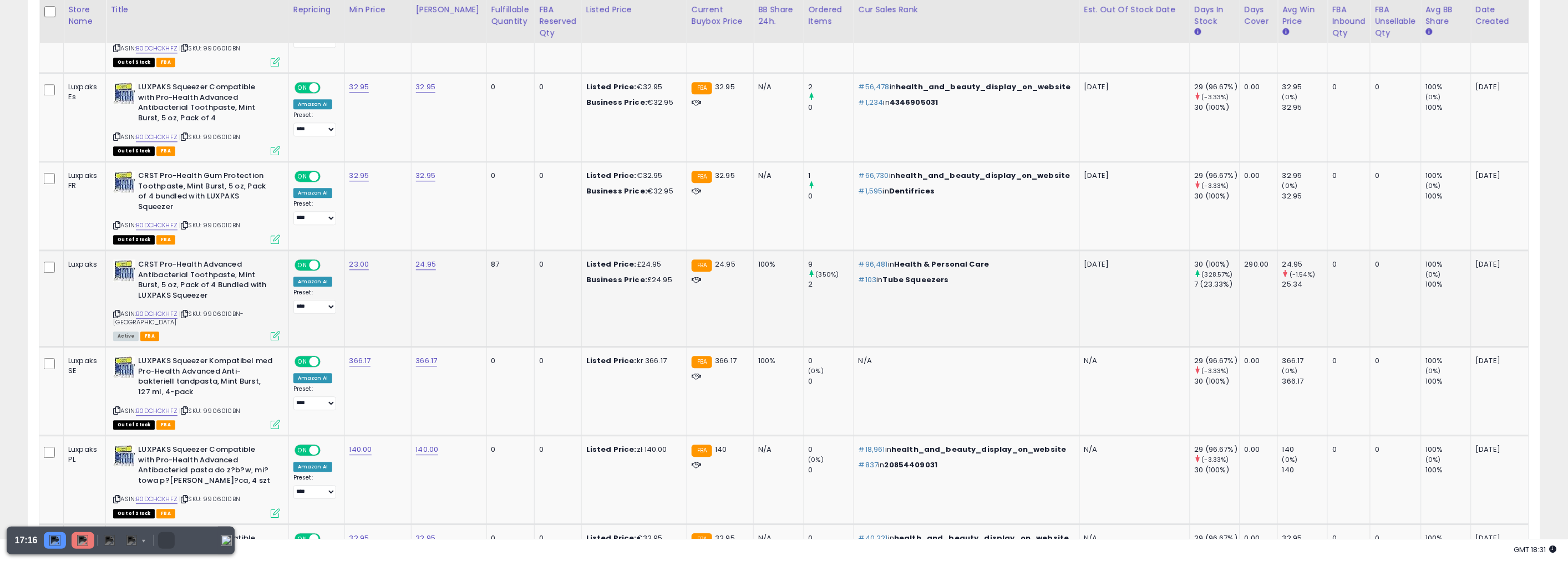
click at [178, 259] on b "CRST Pro-Health Advanced Antibacterial Toothpaste, Mint Burst, 5 oz, Pack of 4 …" at bounding box center [205, 281] width 135 height 44
drag, startPoint x: 178, startPoint y: 254, endPoint x: 186, endPoint y: 257, distance: 8.5
click at [186, 259] on b "CRST Pro-Health Advanced Antibacterial Toothpaste, Mint Burst, 5 oz, Pack of 4 …" at bounding box center [205, 281] width 135 height 44
click at [187, 259] on b "CRST Pro-Health Advanced Antibacterial Toothpaste, Mint Burst, 5 oz, Pack of 4 …" at bounding box center [205, 281] width 135 height 44
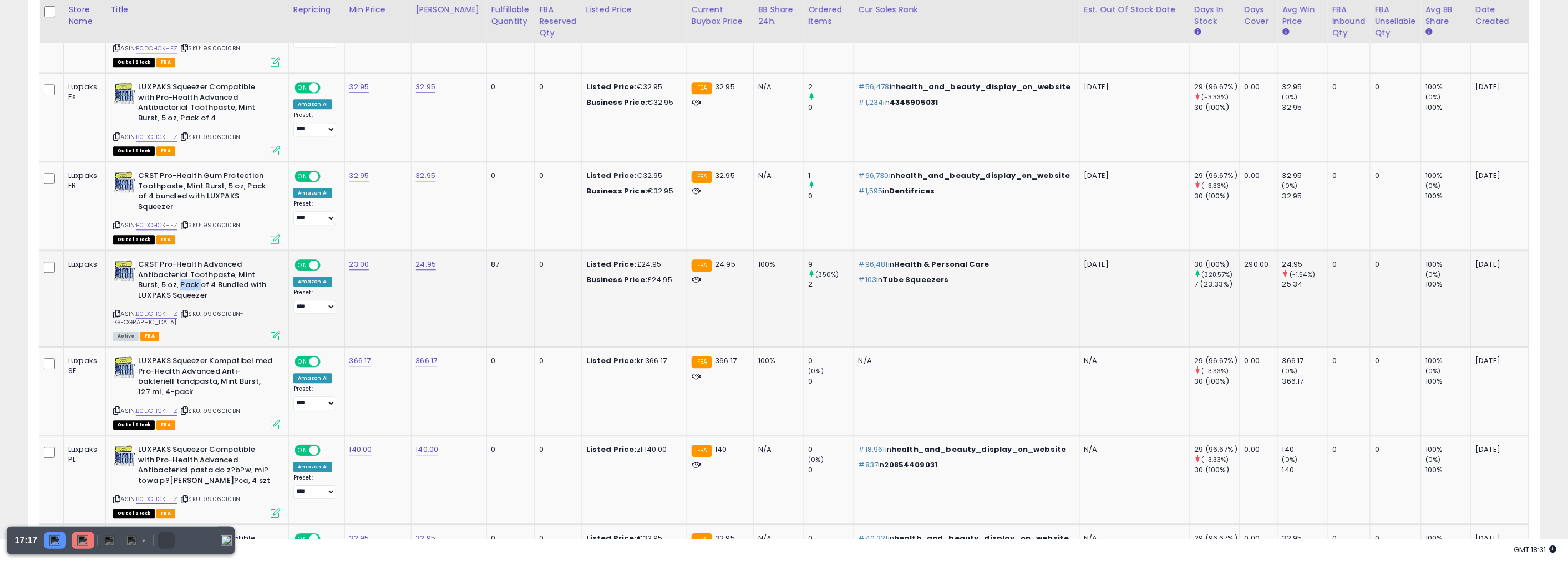
click at [187, 259] on b "CRST Pro-Health Advanced Antibacterial Toothpaste, Mint Burst, 5 oz, Pack of 4 …" at bounding box center [205, 281] width 135 height 44
click at [119, 311] on icon at bounding box center [117, 314] width 7 height 6
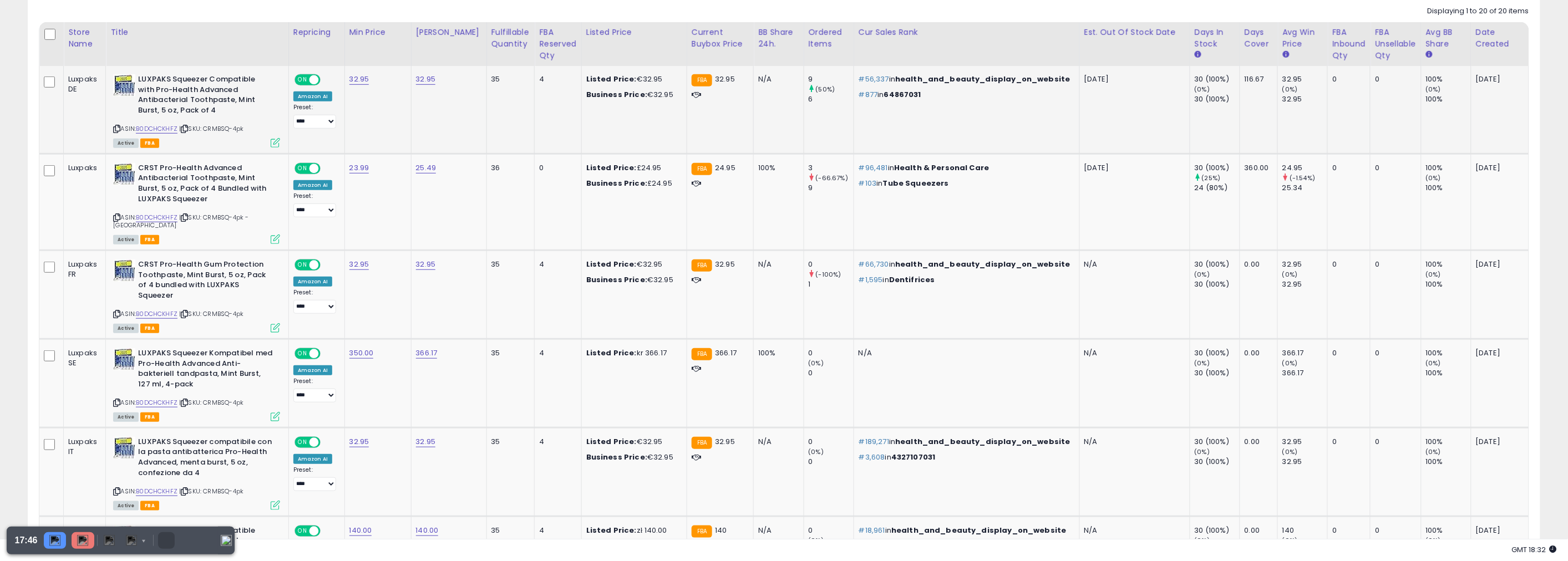
scroll to position [247, 0]
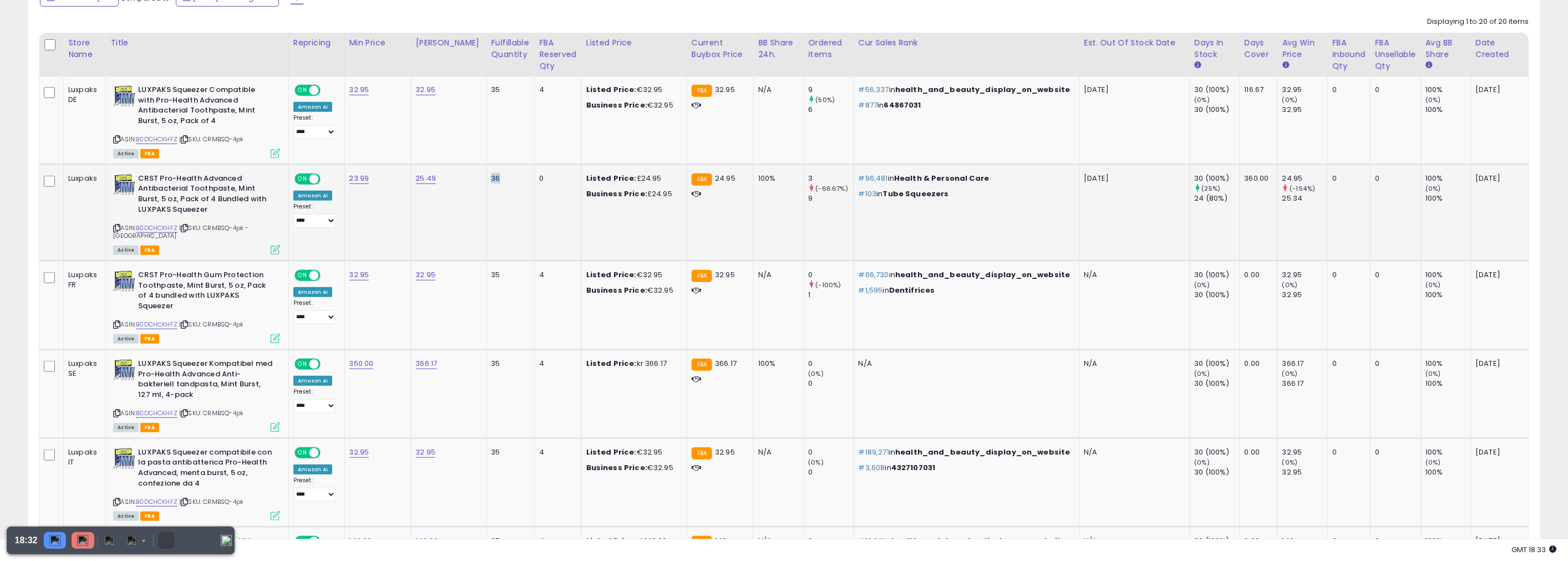
drag, startPoint x: 487, startPoint y: 174, endPoint x: 503, endPoint y: 176, distance: 16.1
click at [503, 176] on div "36" at bounding box center [508, 178] width 35 height 10
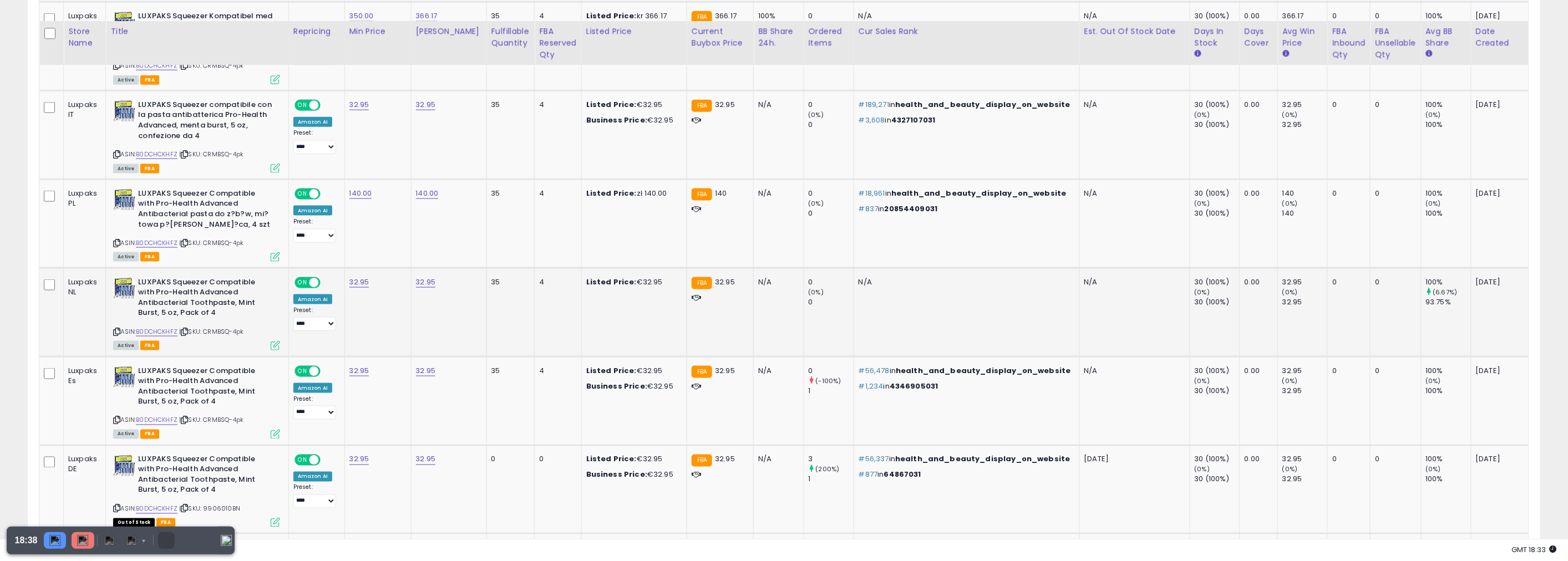
scroll to position [617, 0]
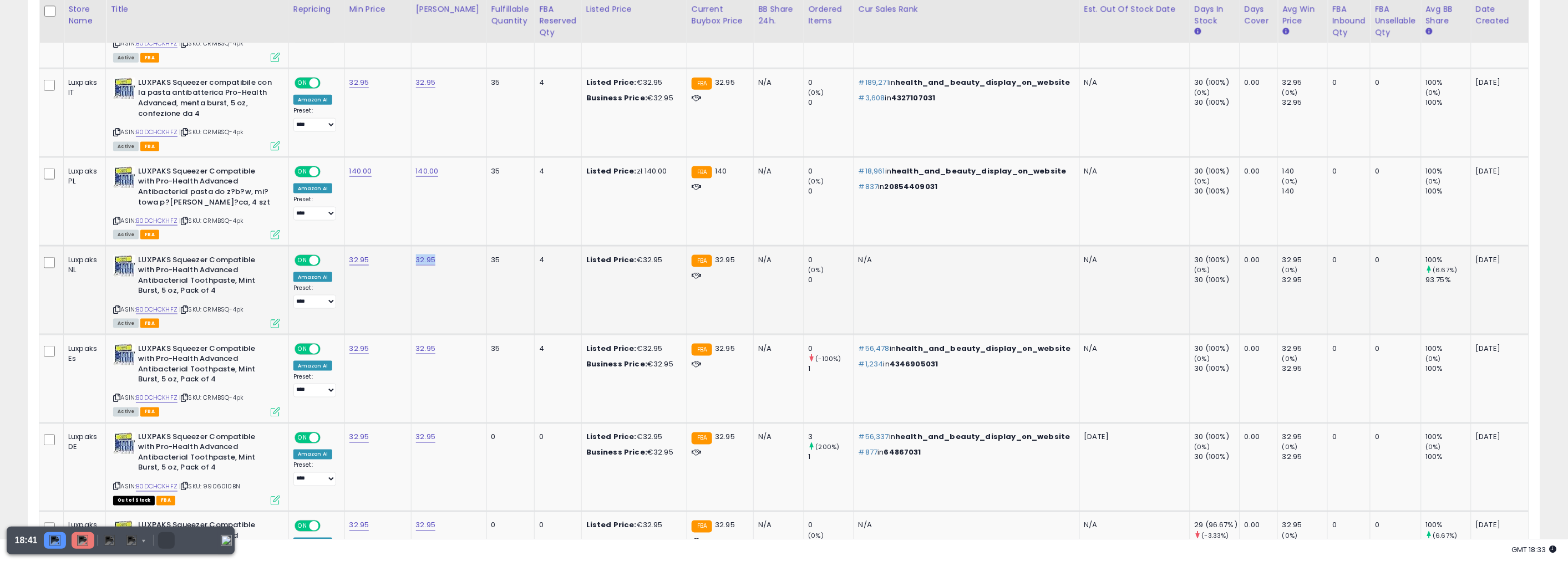
drag, startPoint x: 453, startPoint y: 239, endPoint x: 413, endPoint y: 234, distance: 40.3
click at [413, 246] on td "32.95" at bounding box center [448, 290] width 75 height 88
copy link "32.95"
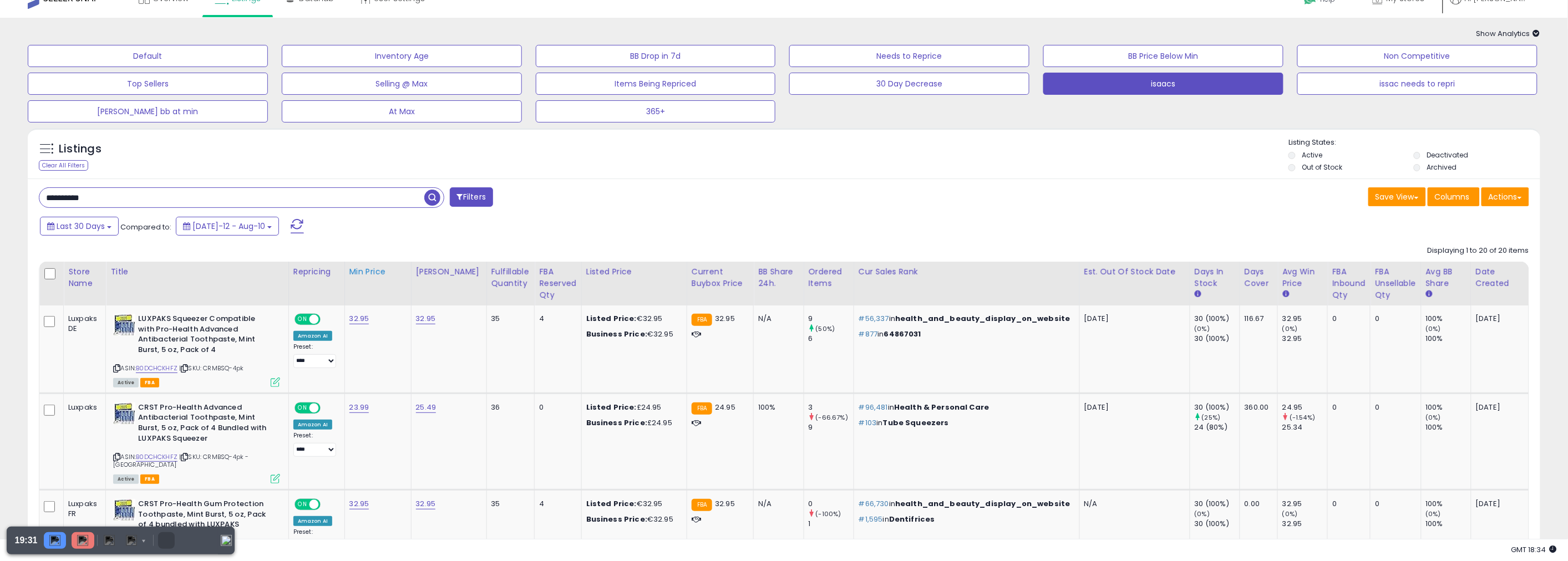
scroll to position [0, 0]
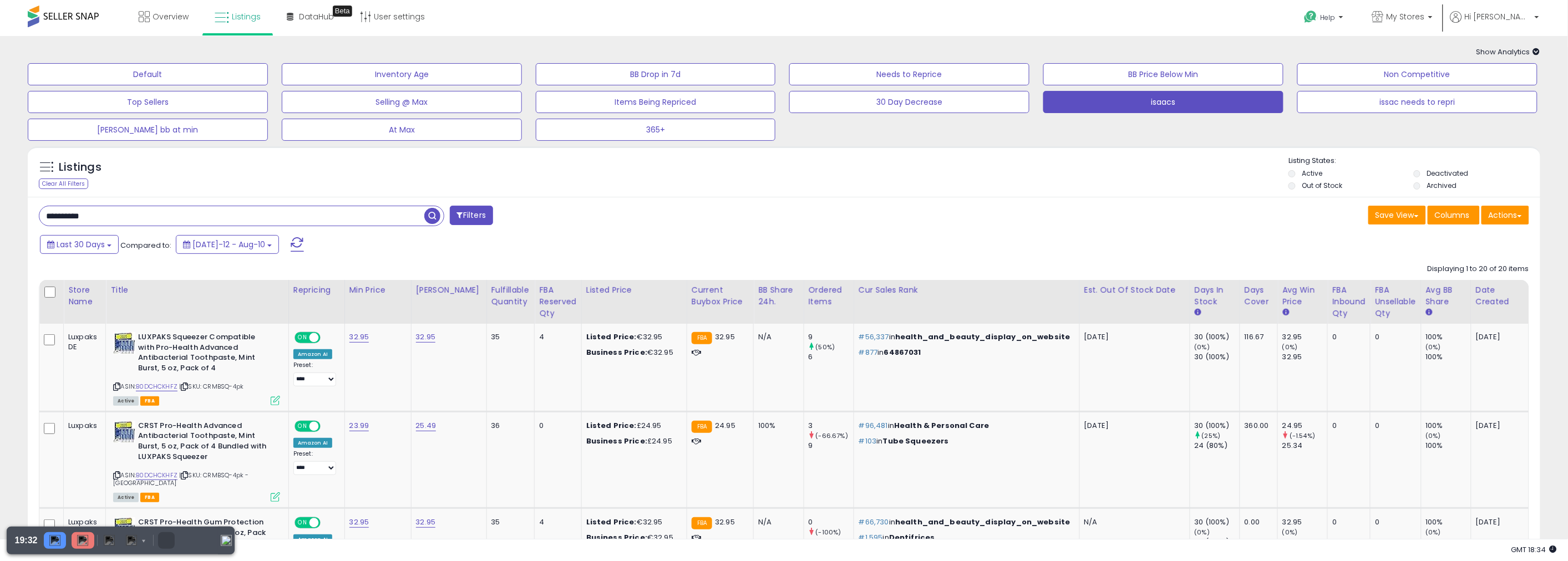
click at [395, 225] on input "**********" at bounding box center [231, 216] width 385 height 19
paste input "text"
type input "**********"
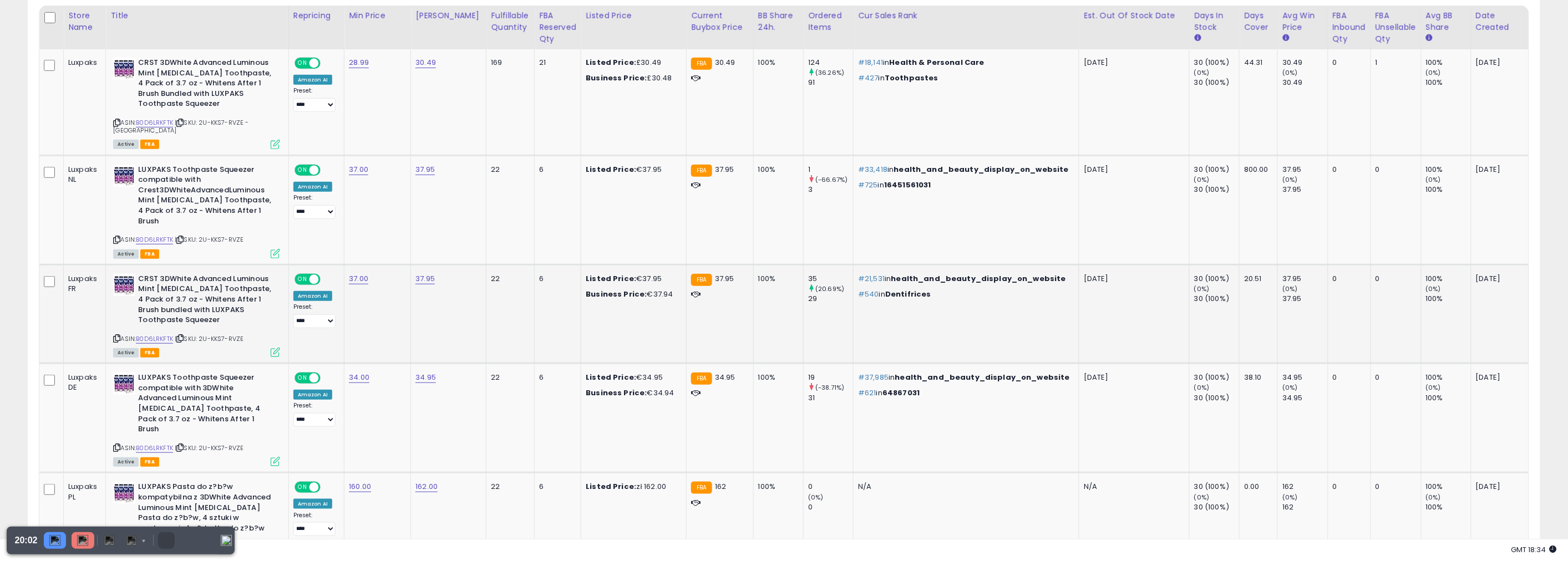
scroll to position [302, 0]
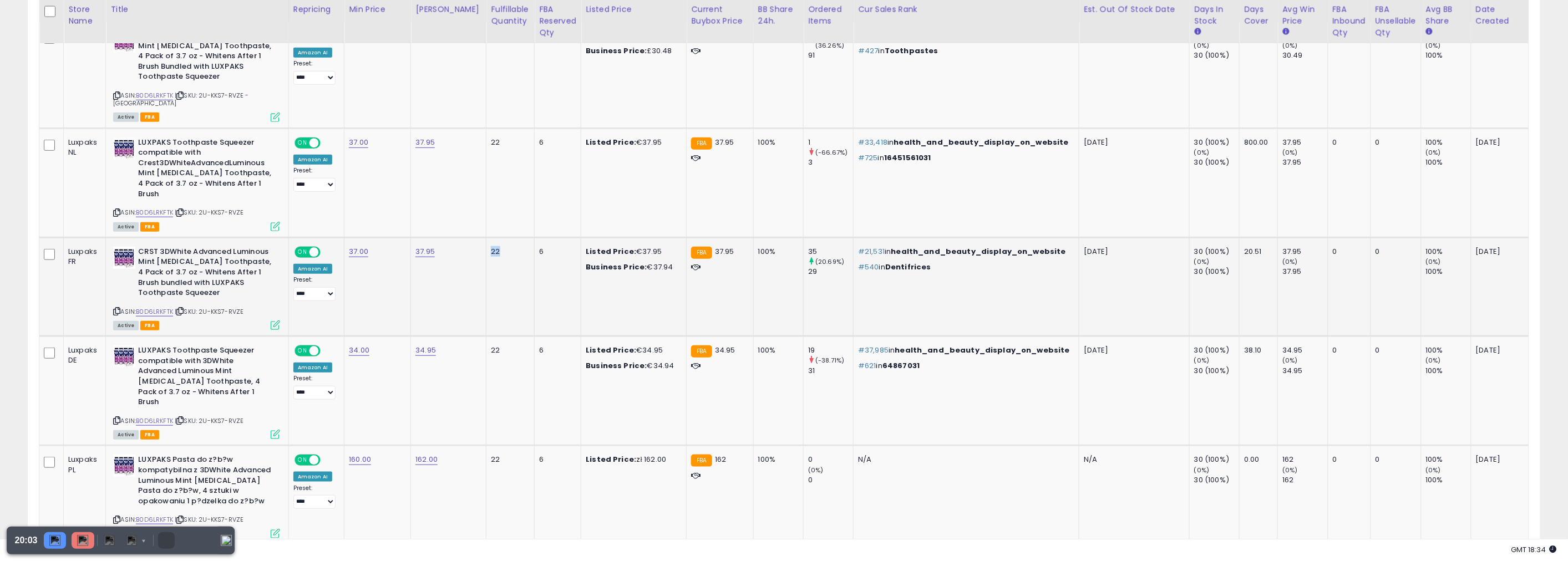
drag, startPoint x: 487, startPoint y: 242, endPoint x: 516, endPoint y: 242, distance: 29.0
click at [516, 247] on div "22" at bounding box center [508, 251] width 35 height 10
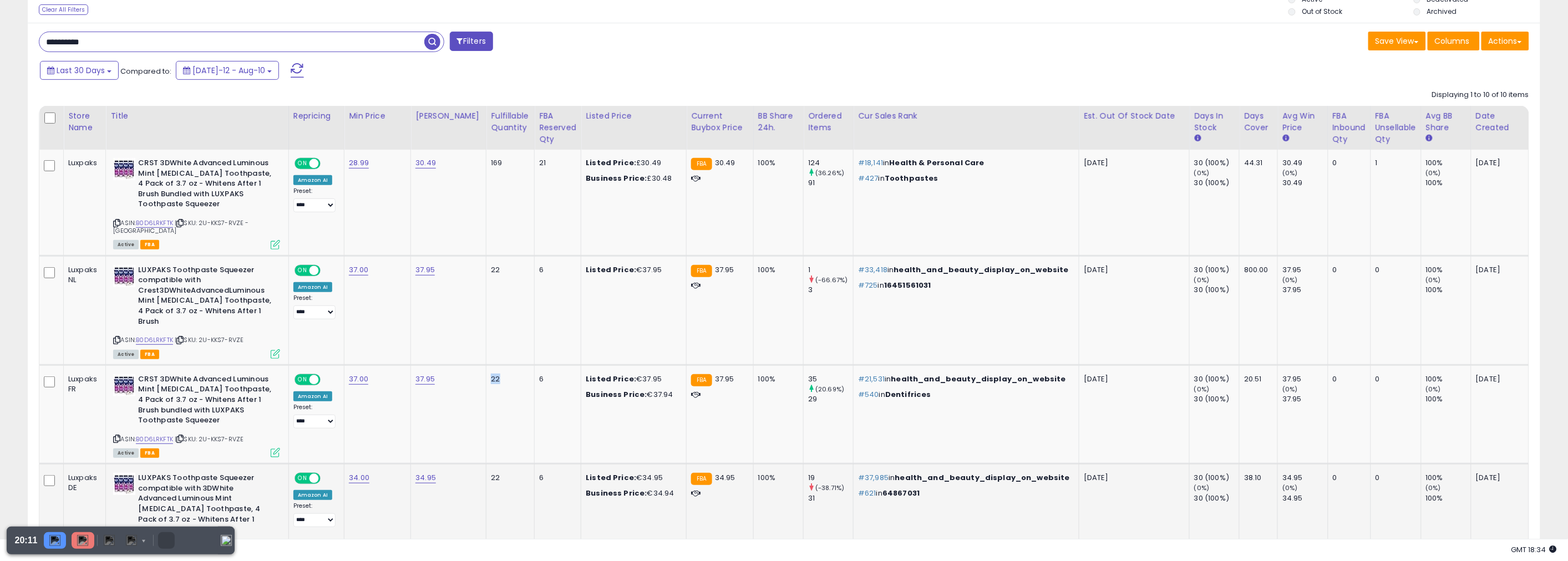
scroll to position [167, 0]
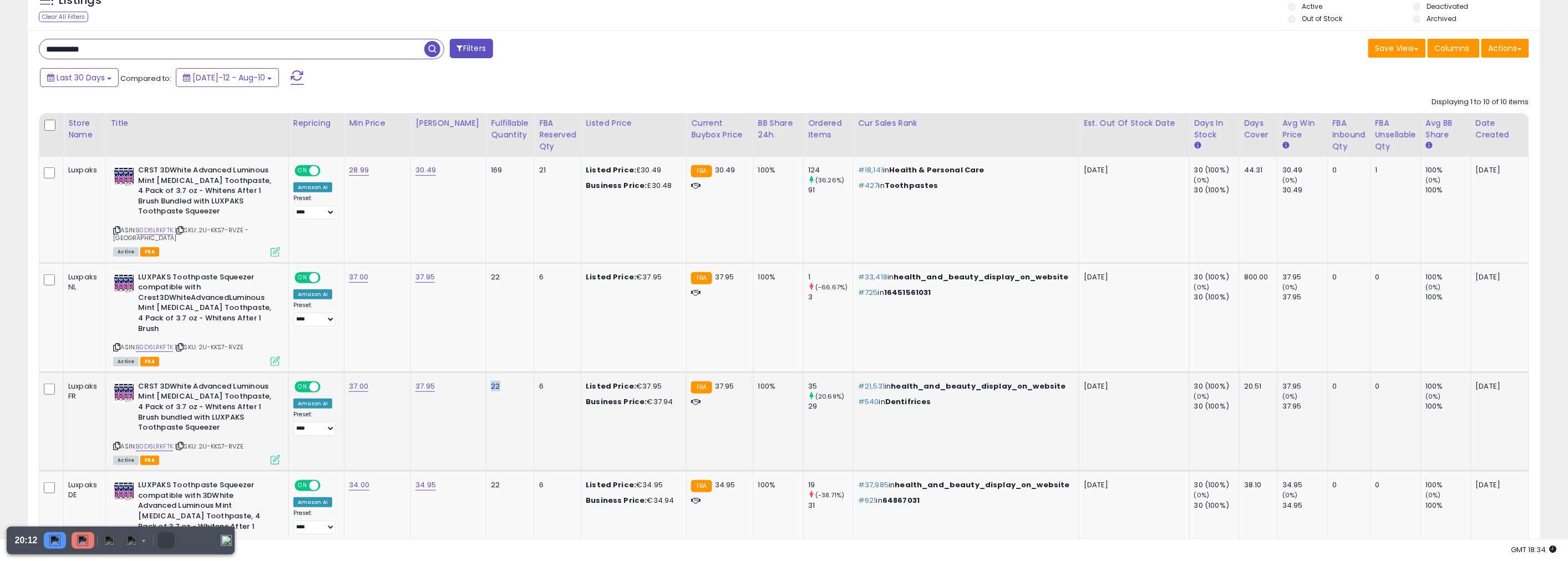
click at [491, 381] on div "22" at bounding box center [508, 386] width 35 height 10
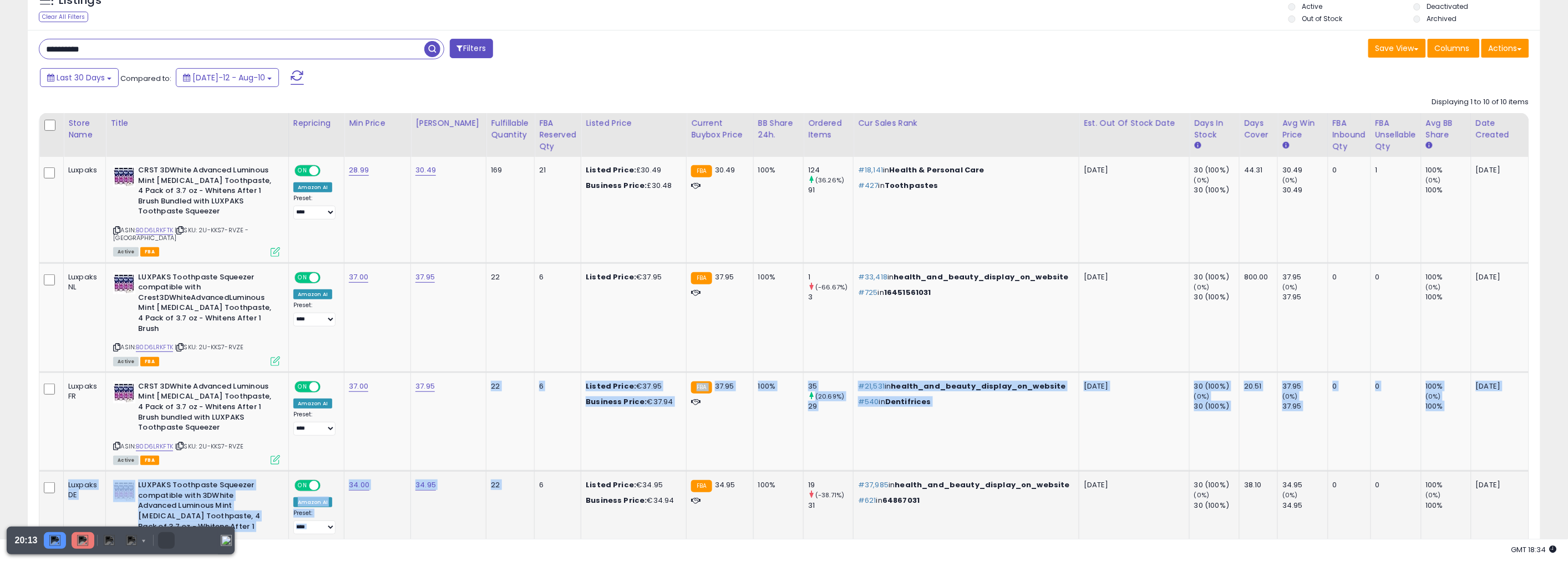
drag, startPoint x: 486, startPoint y: 376, endPoint x: 502, endPoint y: 477, distance: 102.3
click at [500, 480] on div "22" at bounding box center [508, 485] width 35 height 10
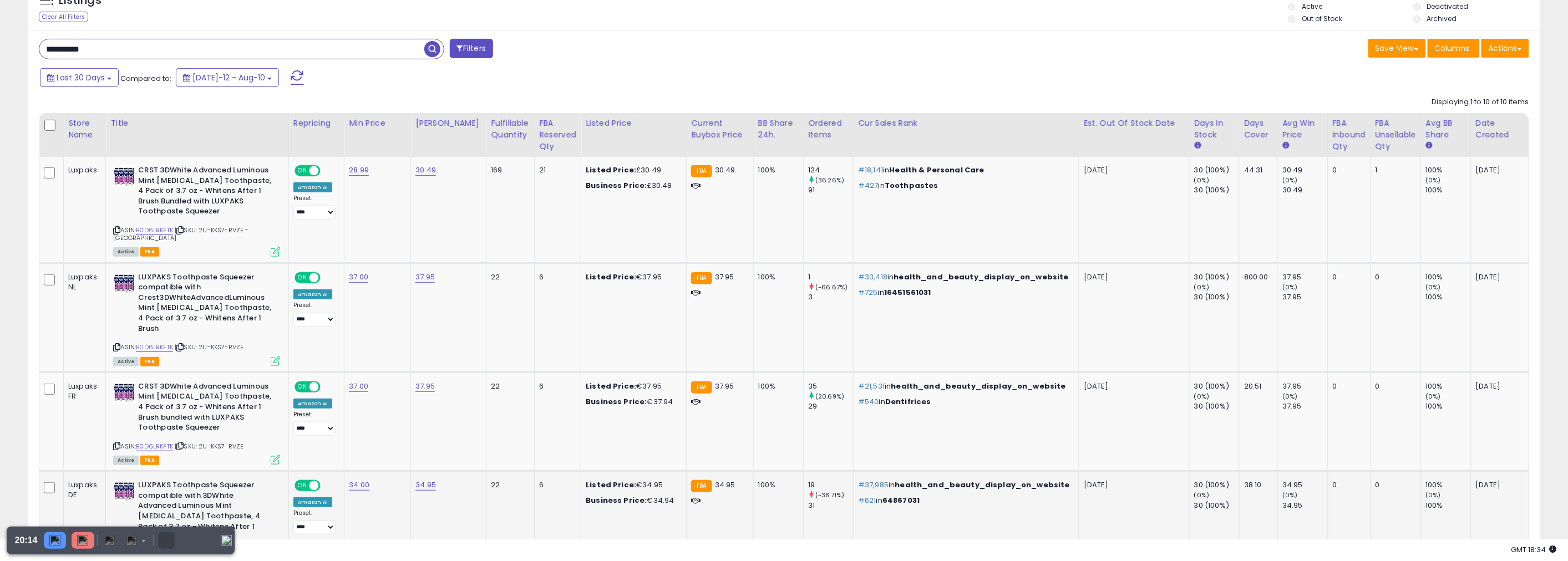
click at [501, 480] on div "22" at bounding box center [508, 485] width 35 height 10
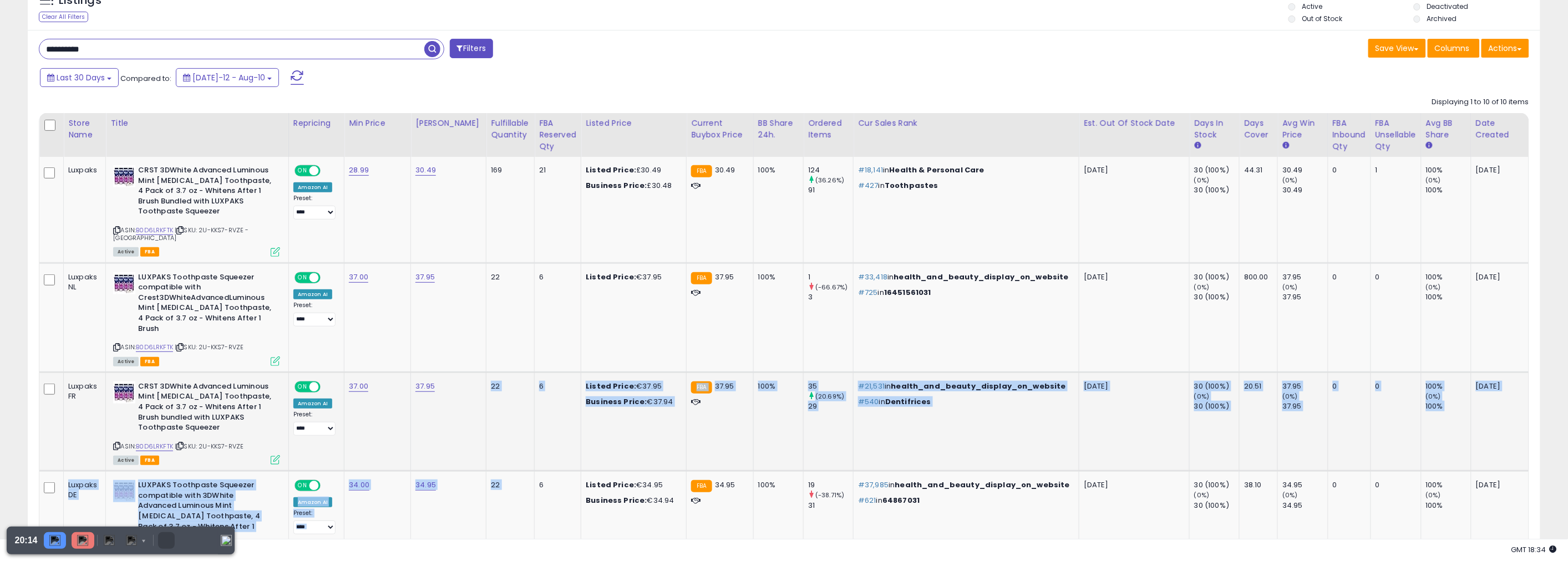
drag, startPoint x: 501, startPoint y: 479, endPoint x: 482, endPoint y: 364, distance: 116.6
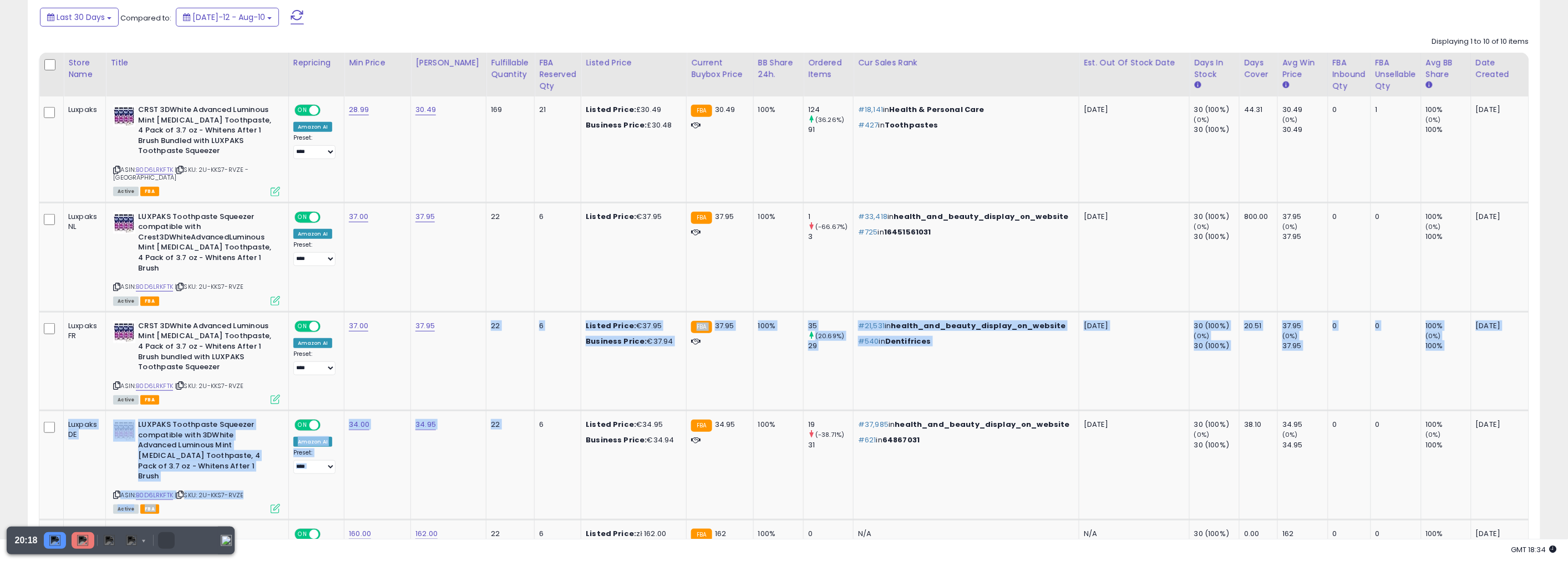
scroll to position [105, 0]
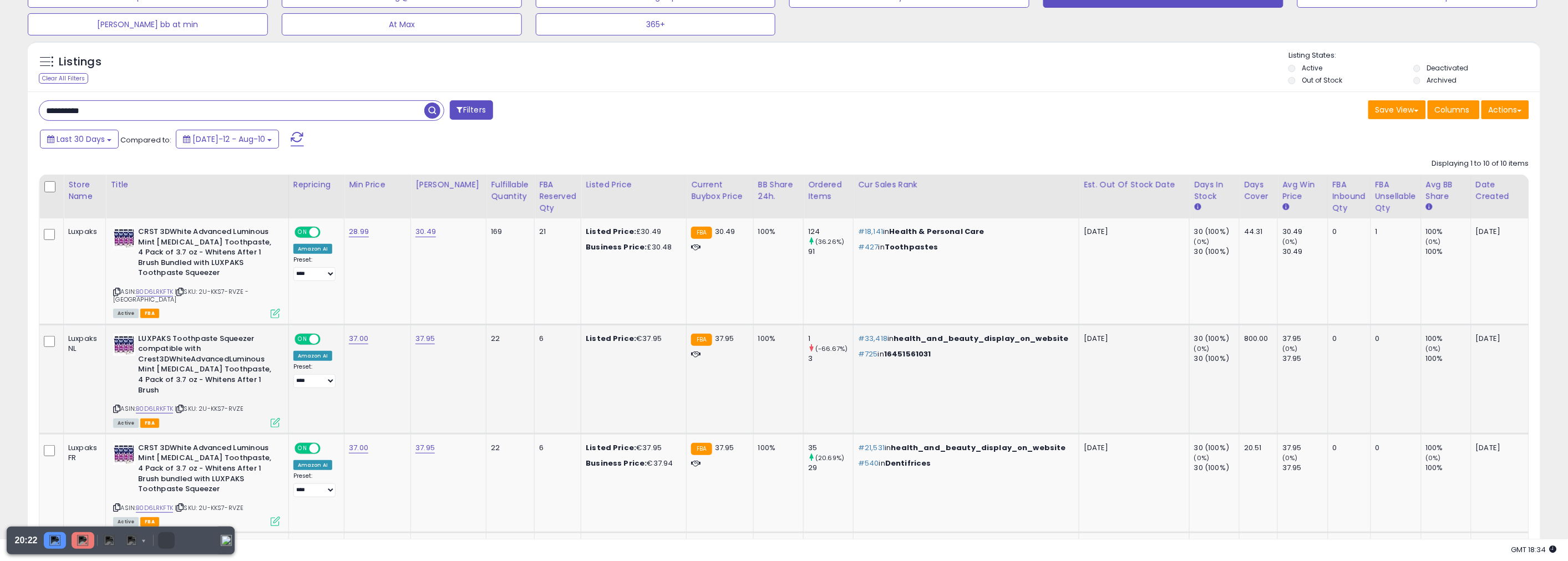
click at [491, 335] on div "22" at bounding box center [508, 338] width 35 height 10
click at [496, 334] on div "22" at bounding box center [508, 338] width 35 height 10
click at [494, 334] on div "22" at bounding box center [508, 338] width 35 height 10
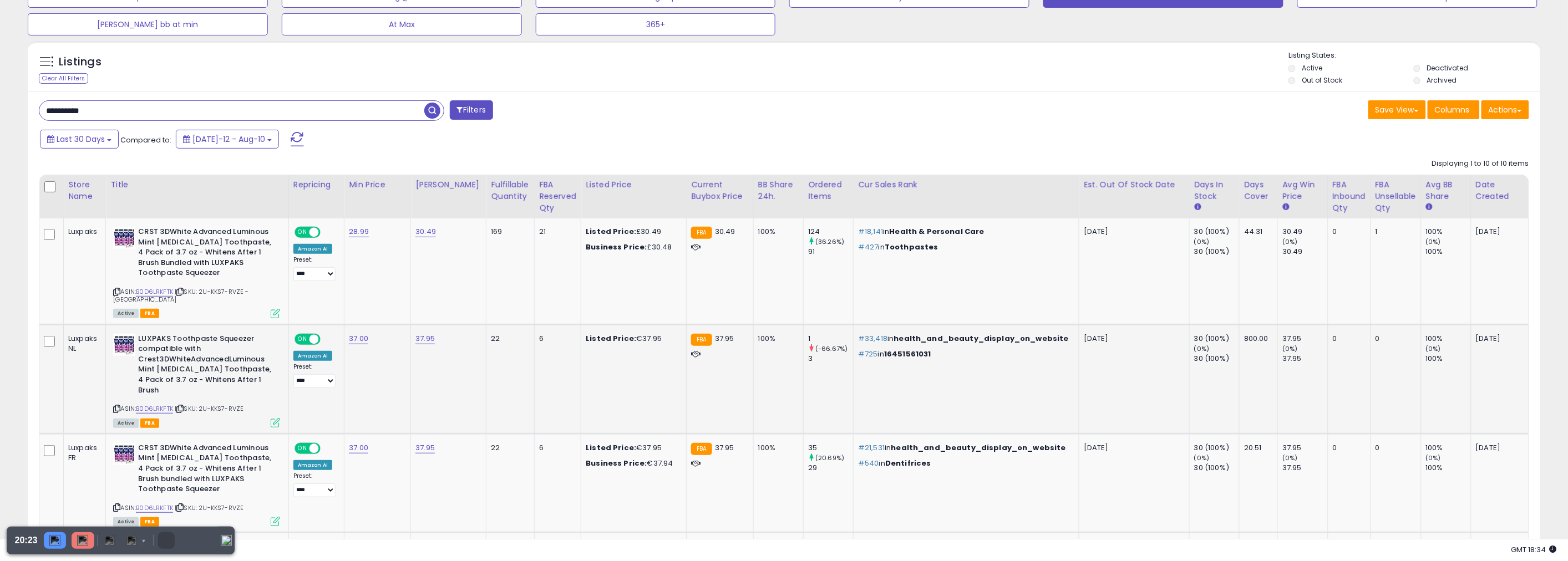
click at [494, 334] on div "22" at bounding box center [508, 338] width 35 height 10
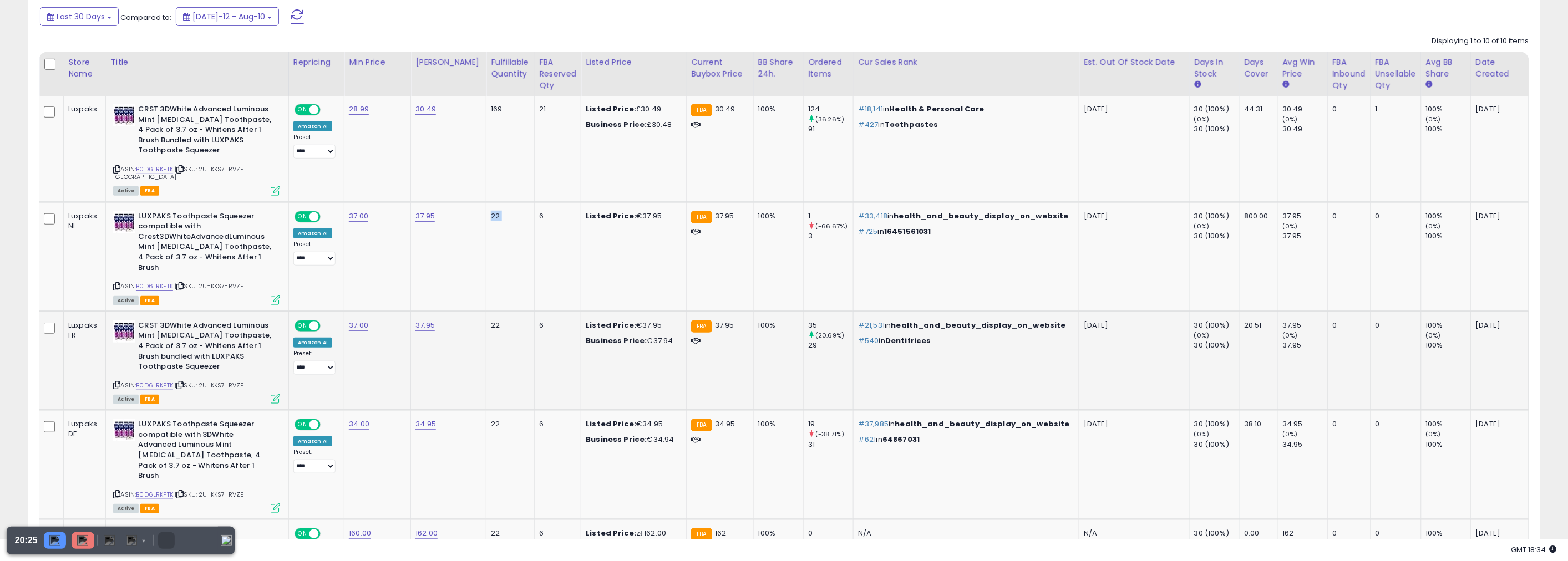
scroll to position [228, 0]
click at [495, 189] on td "169" at bounding box center [511, 149] width 49 height 106
click at [491, 211] on div "22" at bounding box center [508, 215] width 35 height 10
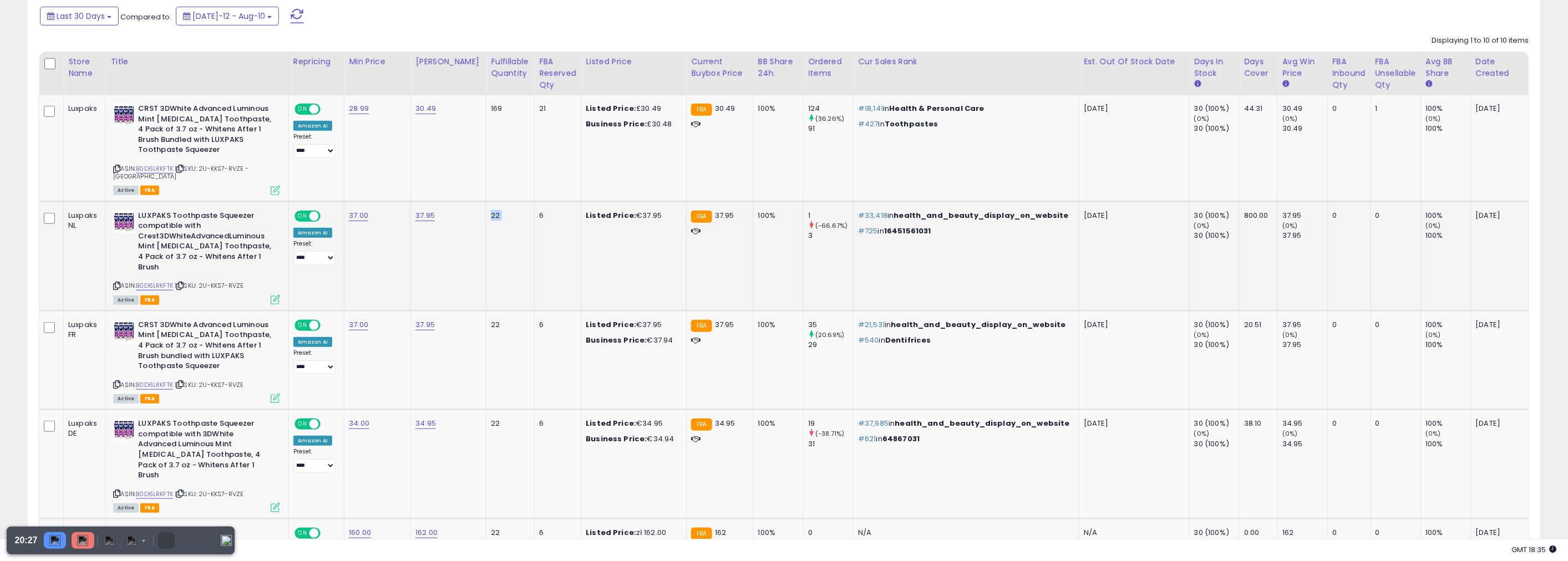
click at [505, 235] on td "22" at bounding box center [511, 255] width 49 height 109
click at [496, 325] on td "22" at bounding box center [511, 360] width 49 height 99
click at [491, 326] on td "22" at bounding box center [511, 360] width 49 height 99
drag, startPoint x: 1316, startPoint y: 323, endPoint x: 1339, endPoint y: 317, distance: 23.8
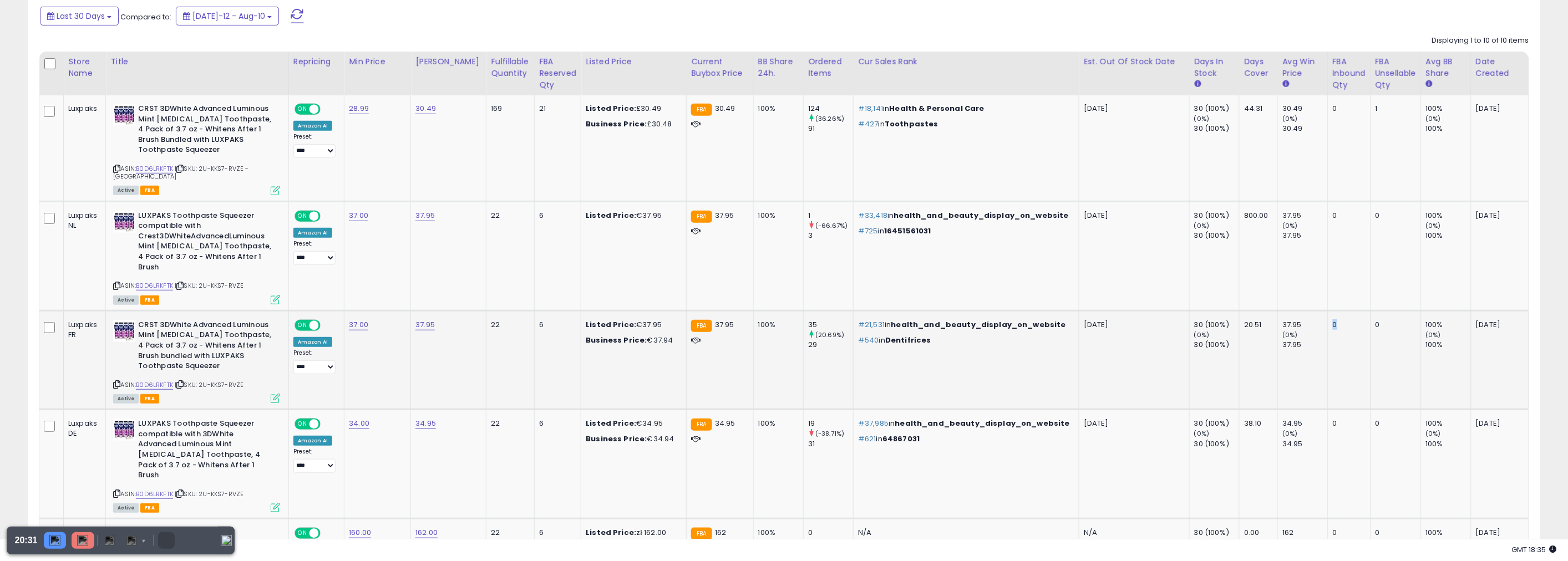
click at [1339, 317] on td "0" at bounding box center [1349, 360] width 42 height 99
click at [1334, 323] on td "0" at bounding box center [1349, 360] width 42 height 99
drag, startPoint x: 1331, startPoint y: 322, endPoint x: 1316, endPoint y: 317, distance: 15.8
click at [1327, 318] on td "0" at bounding box center [1349, 360] width 42 height 99
click at [491, 320] on div "22" at bounding box center [508, 325] width 35 height 10
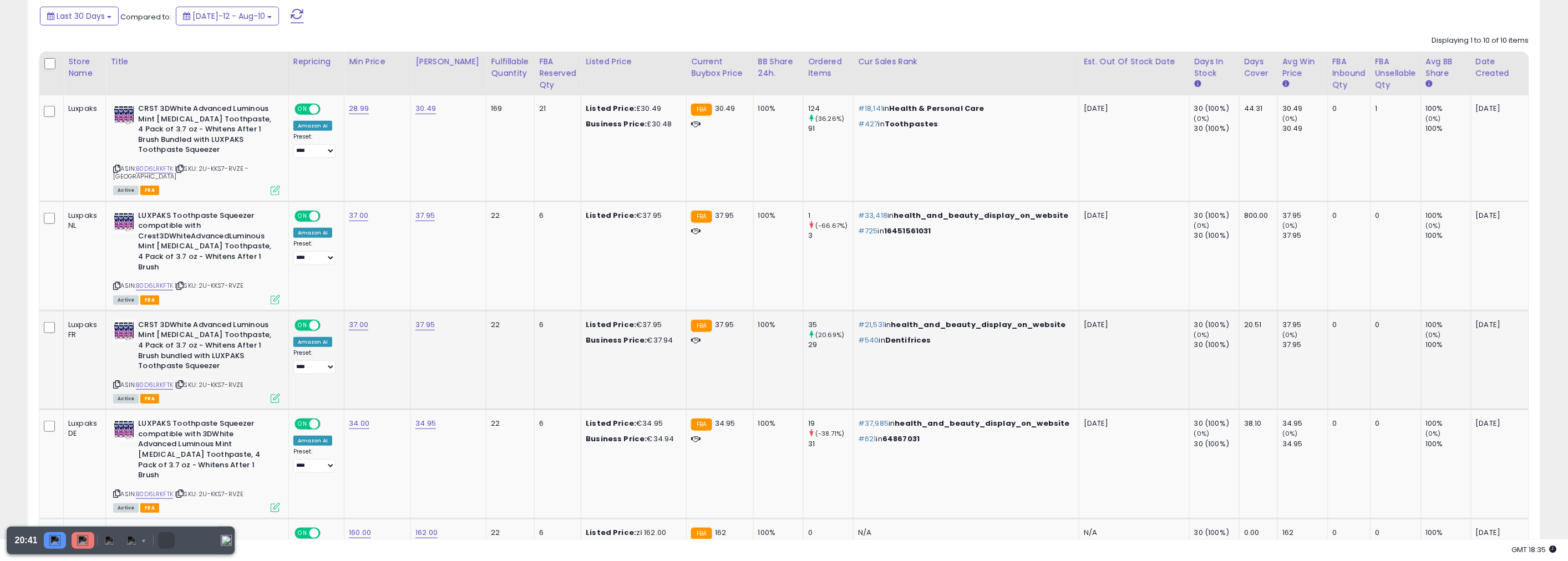
click at [491, 320] on div "22" at bounding box center [508, 325] width 35 height 10
click at [503, 320] on div "22" at bounding box center [508, 325] width 35 height 10
drag, startPoint x: 503, startPoint y: 318, endPoint x: 496, endPoint y: 318, distance: 7.0
click at [496, 320] on div "22" at bounding box center [508, 325] width 35 height 10
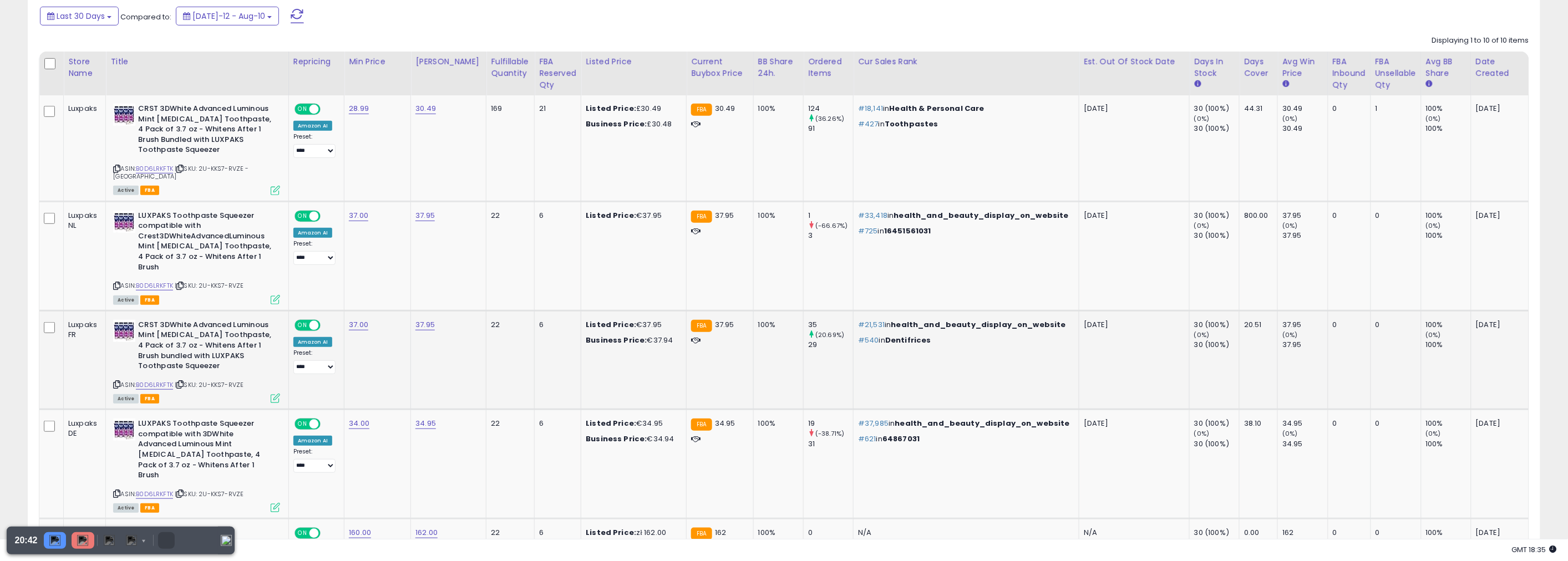
click at [492, 320] on div "22" at bounding box center [508, 325] width 35 height 10
click at [491, 320] on div "22" at bounding box center [508, 325] width 35 height 10
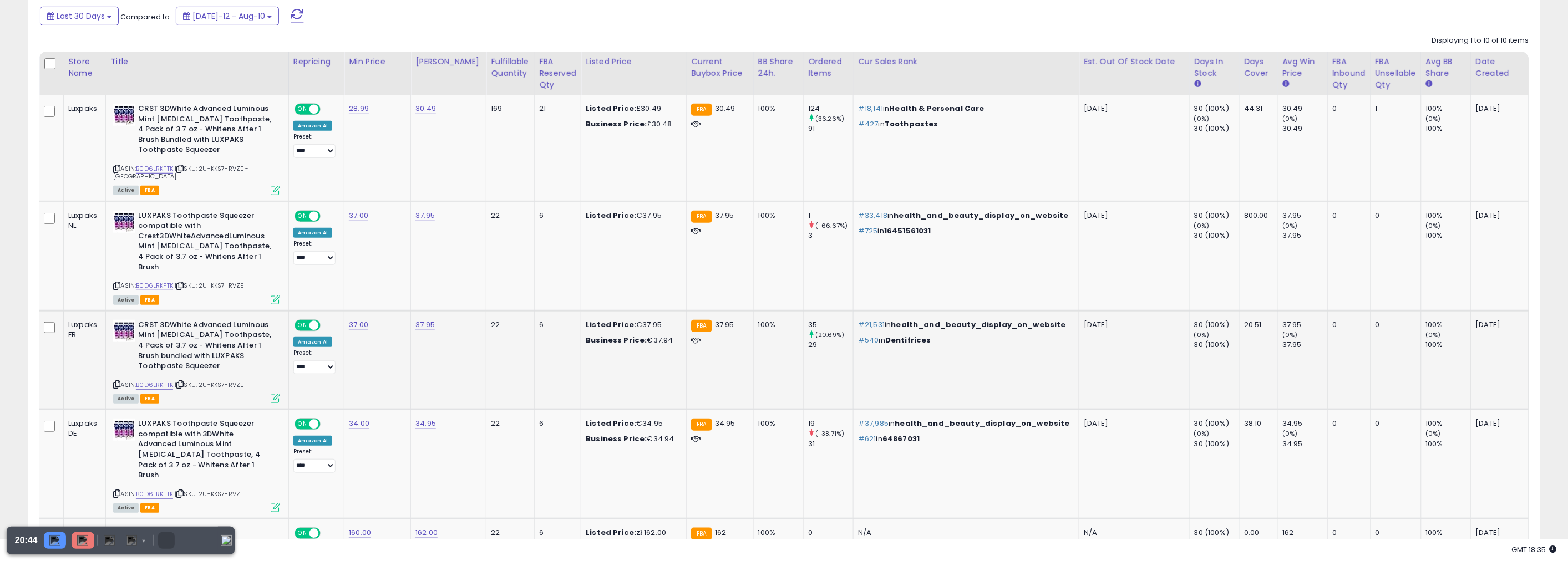
click at [491, 320] on div "22" at bounding box center [508, 325] width 35 height 10
drag, startPoint x: 487, startPoint y: 314, endPoint x: 499, endPoint y: 317, distance: 12.4
click at [499, 320] on div "22" at bounding box center [508, 325] width 35 height 10
drag, startPoint x: 492, startPoint y: 319, endPoint x: 503, endPoint y: 320, distance: 11.0
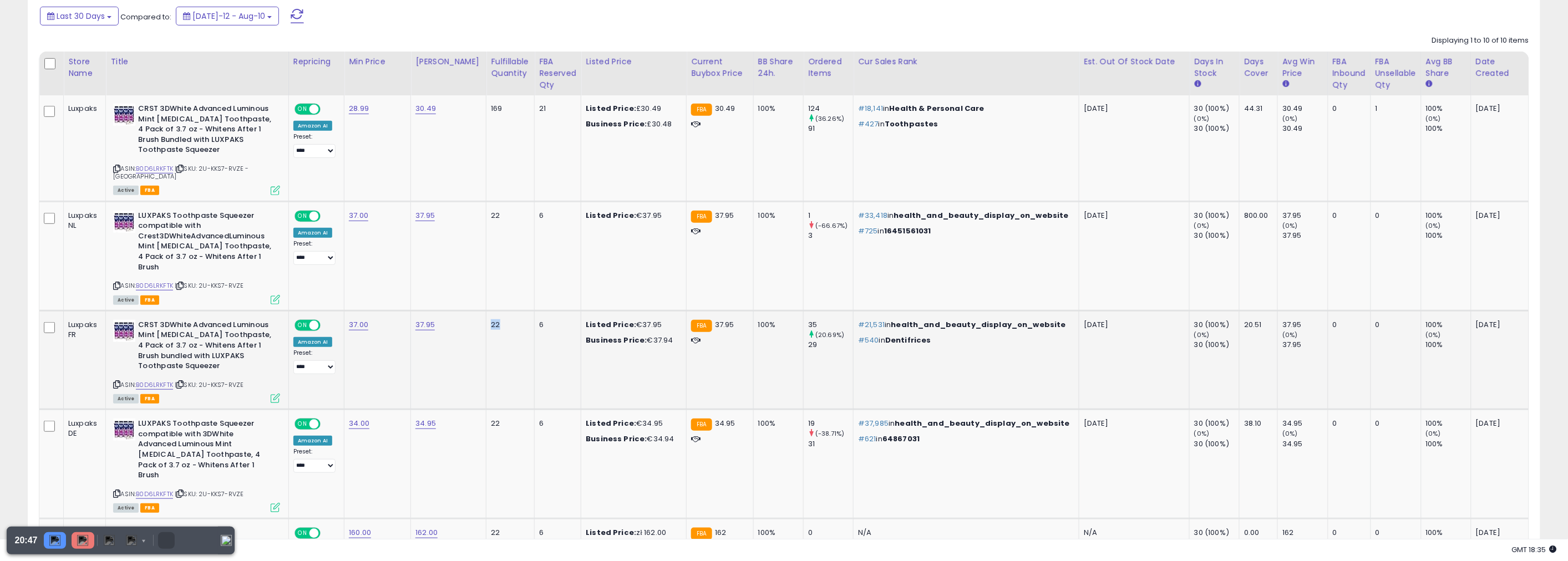
click at [500, 320] on div "22" at bounding box center [508, 325] width 35 height 10
click at [503, 320] on div "22" at bounding box center [508, 325] width 35 height 10
drag, startPoint x: 502, startPoint y: 319, endPoint x: 482, endPoint y: 315, distance: 20.4
click at [487, 315] on td "22" at bounding box center [511, 360] width 49 height 99
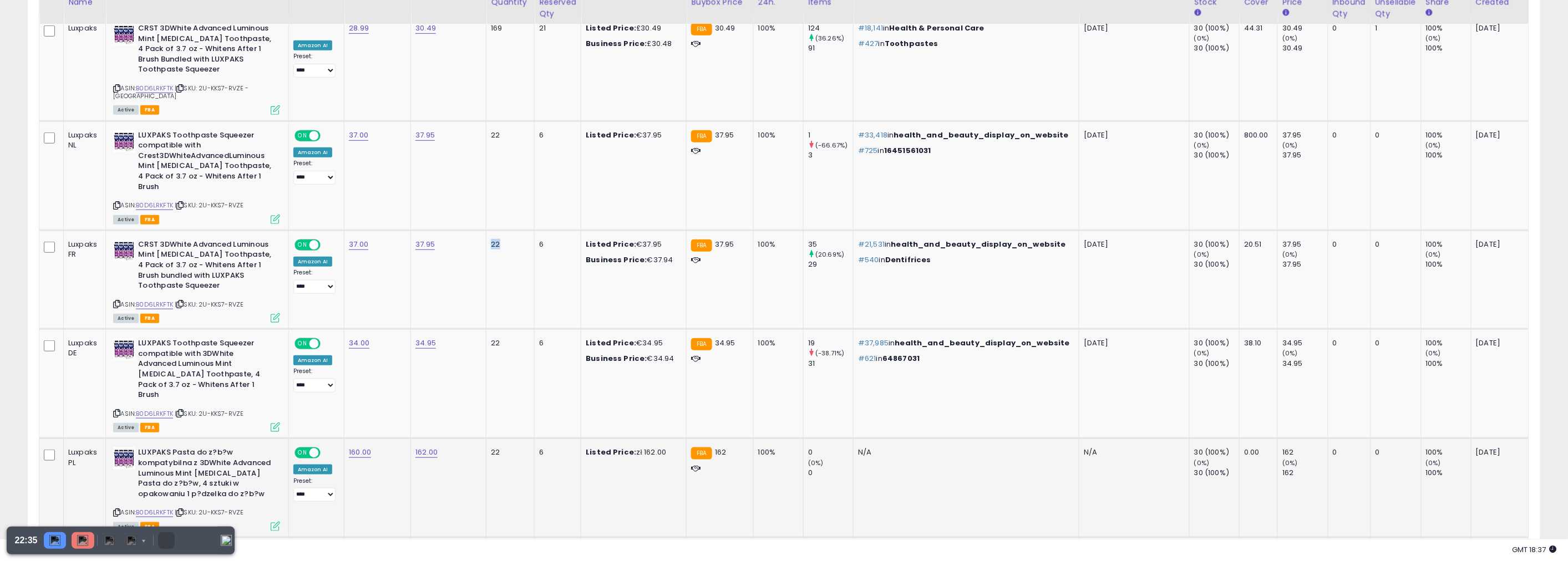
scroll to position [290, 0]
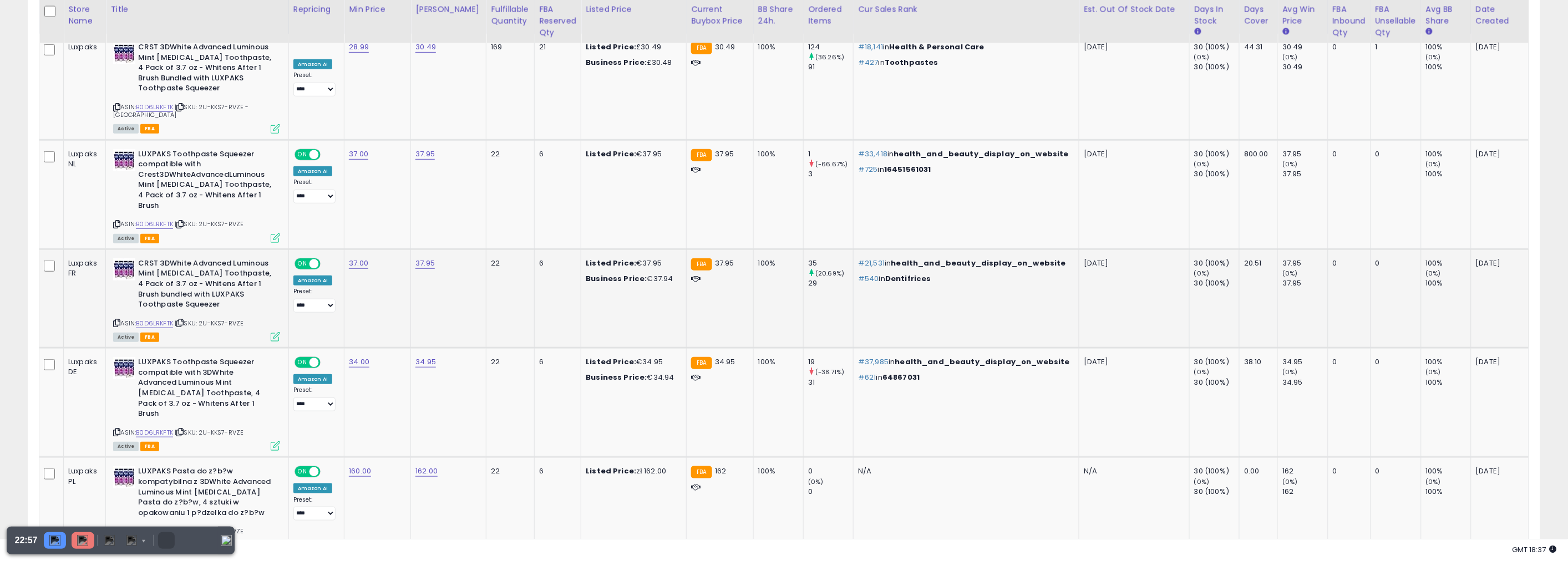
click at [183, 320] on icon at bounding box center [180, 323] width 7 height 6
